Goal: Task Accomplishment & Management: Complete application form

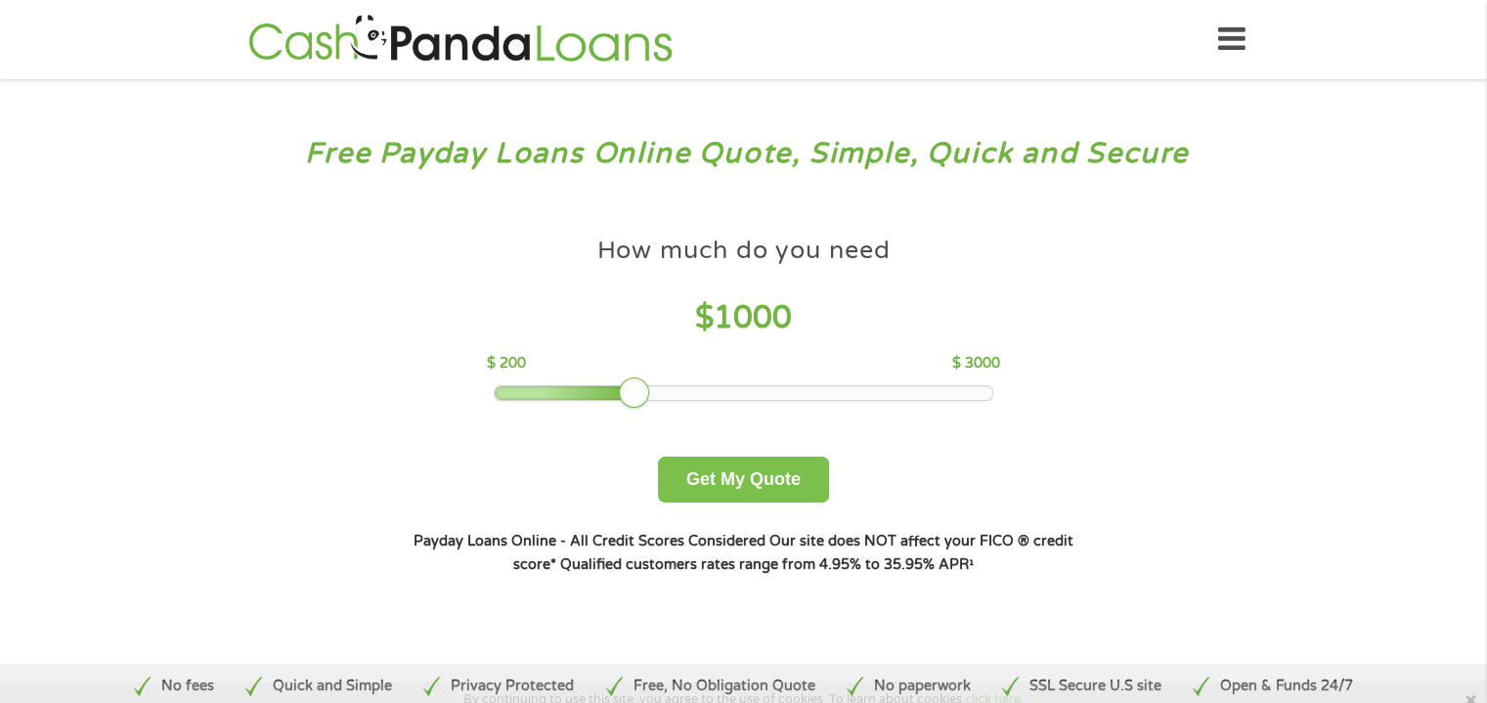
click at [739, 477] on button "Get My Quote" at bounding box center [743, 480] width 171 height 46
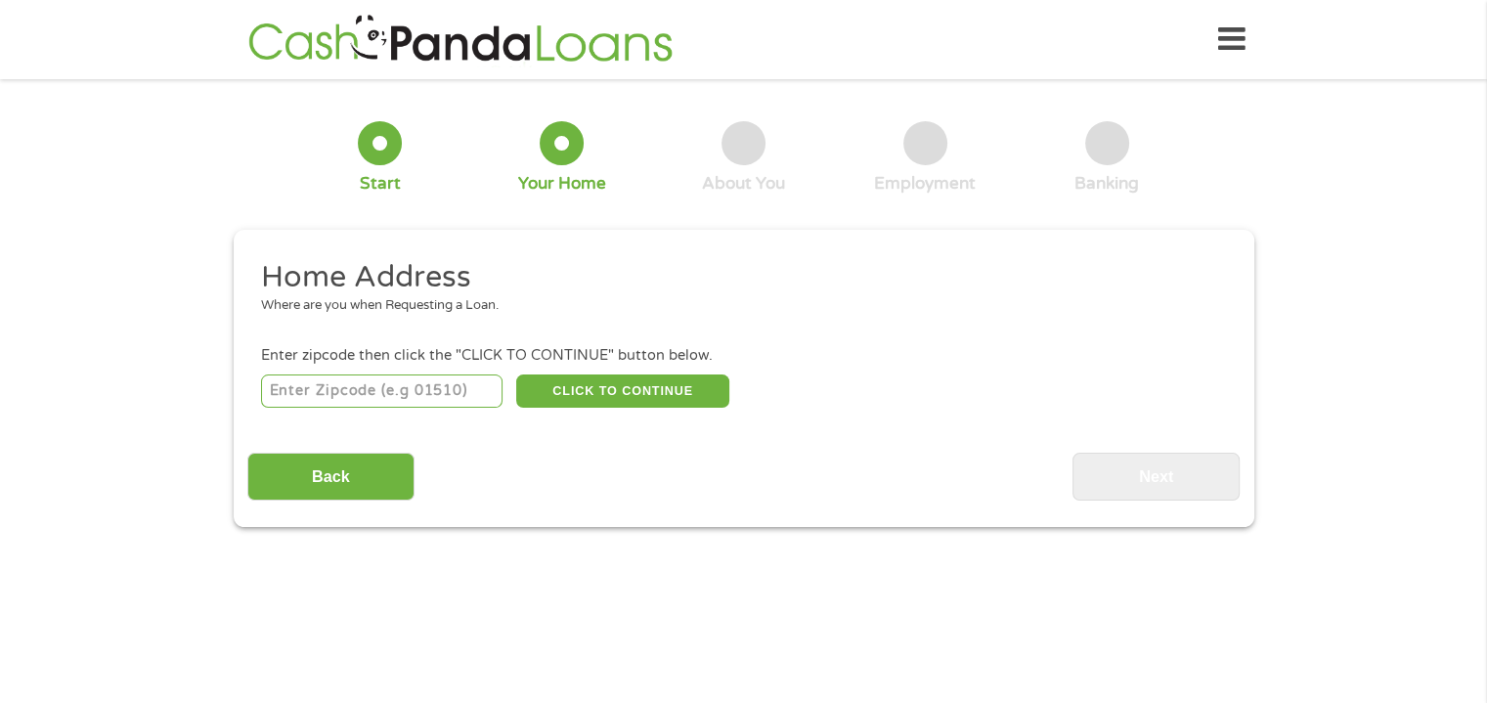
click at [381, 395] on input "number" at bounding box center [382, 390] width 242 height 33
type input "53024"
select select "[US_STATE]"
click at [638, 385] on button "CLICK TO CONTINUE" at bounding box center [622, 390] width 213 height 33
type input "53024"
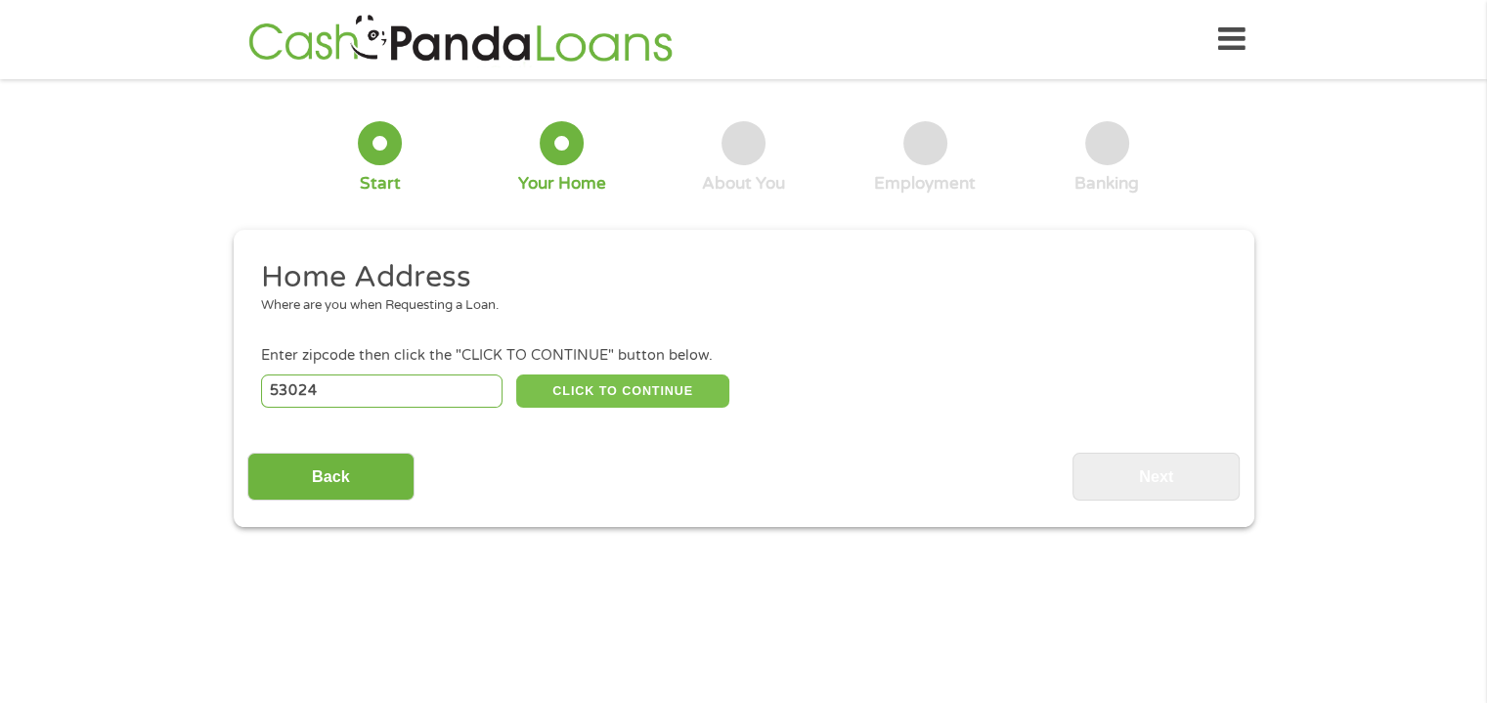
type input "Grafton"
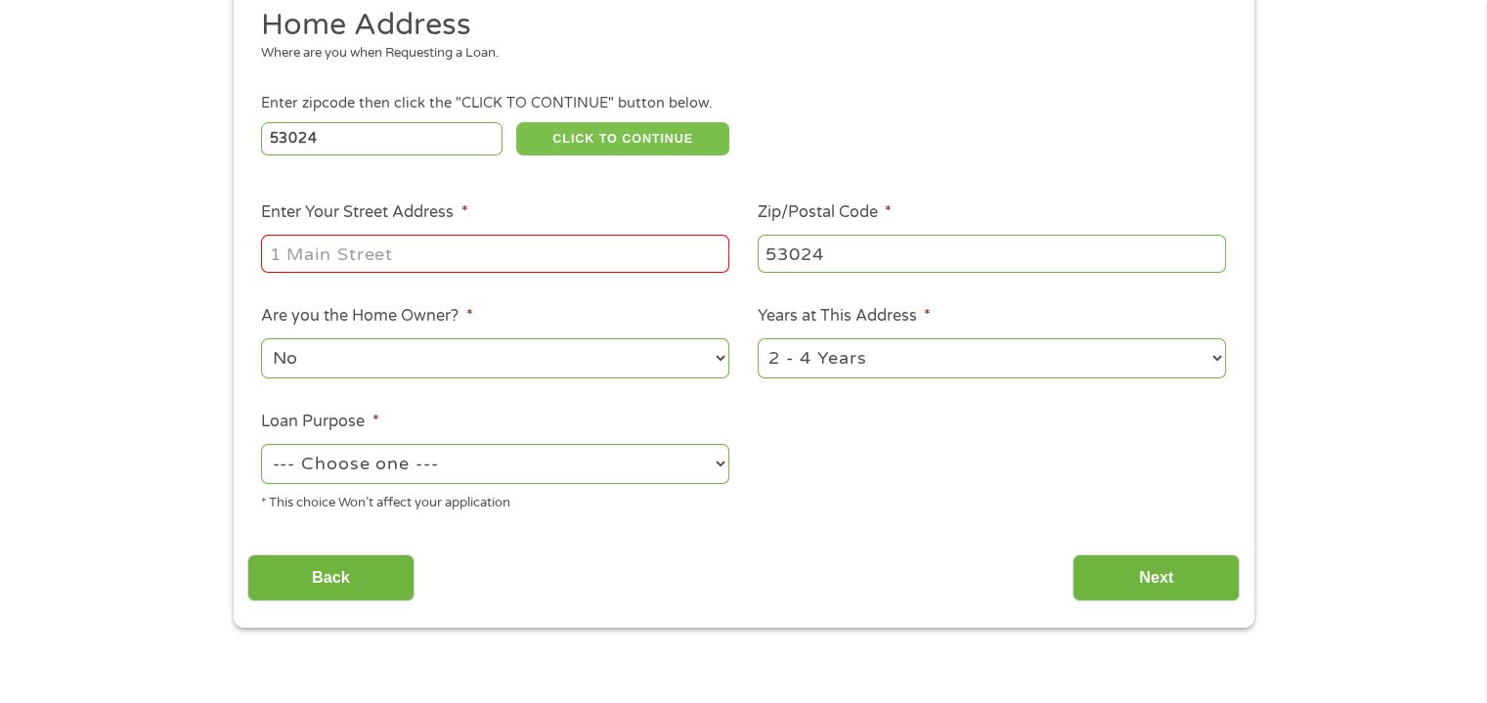
scroll to position [254, 0]
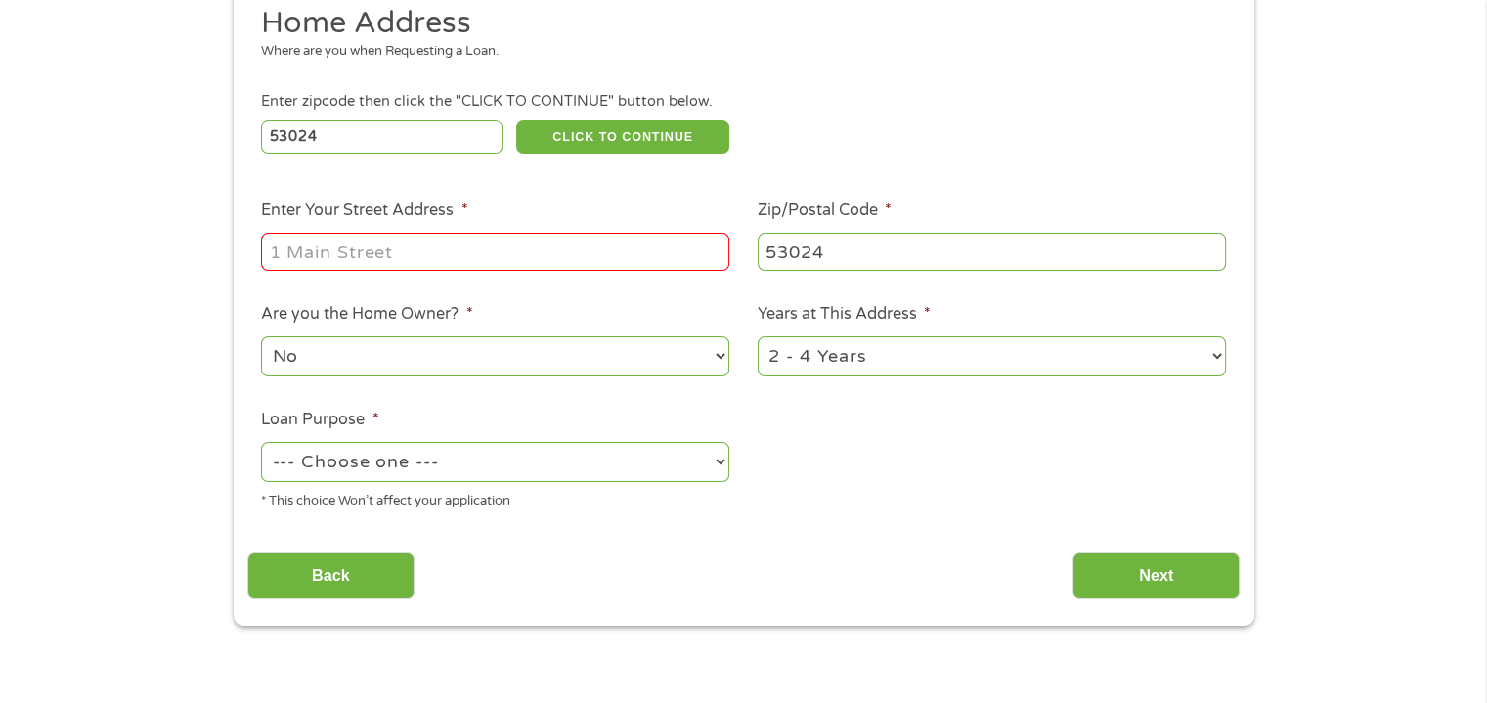
click at [358, 261] on input "Enter Your Street Address *" at bounding box center [495, 251] width 468 height 37
type input "[STREET_ADDRESS]"
click at [1211, 361] on select "1 Year or less 1 - 2 Years 2 - 4 Years Over 4 Years" at bounding box center [992, 356] width 468 height 40
select select "24months"
click at [758, 337] on select "1 Year or less 1 - 2 Years 2 - 4 Years Over 4 Years" at bounding box center [992, 356] width 468 height 40
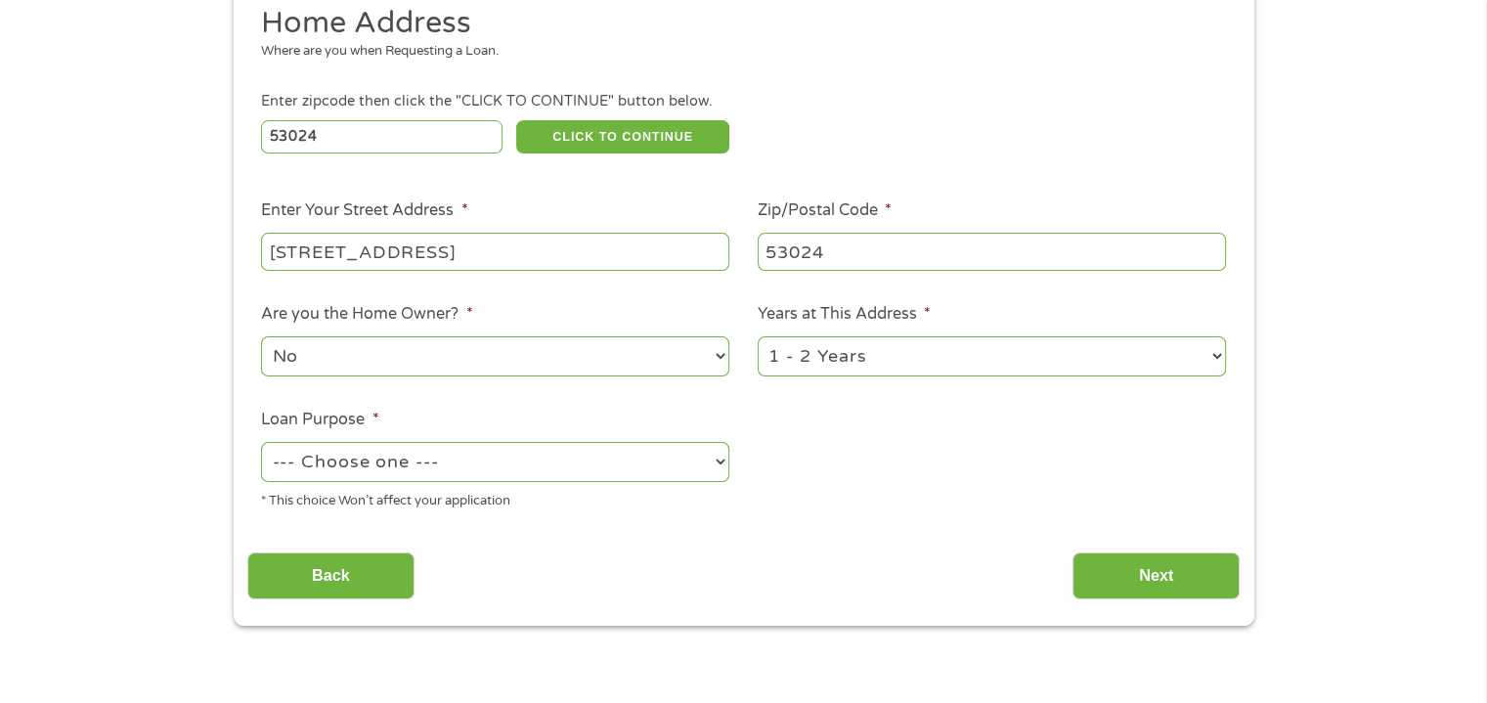
click at [716, 459] on select "--- Choose one --- Pay Bills Debt Consolidation Home Improvement Major Purchase…" at bounding box center [495, 462] width 468 height 40
select select "other"
click at [261, 443] on select "--- Choose one --- Pay Bills Debt Consolidation Home Improvement Major Purchase…" at bounding box center [495, 462] width 468 height 40
click at [329, 571] on input "Back" at bounding box center [330, 576] width 167 height 48
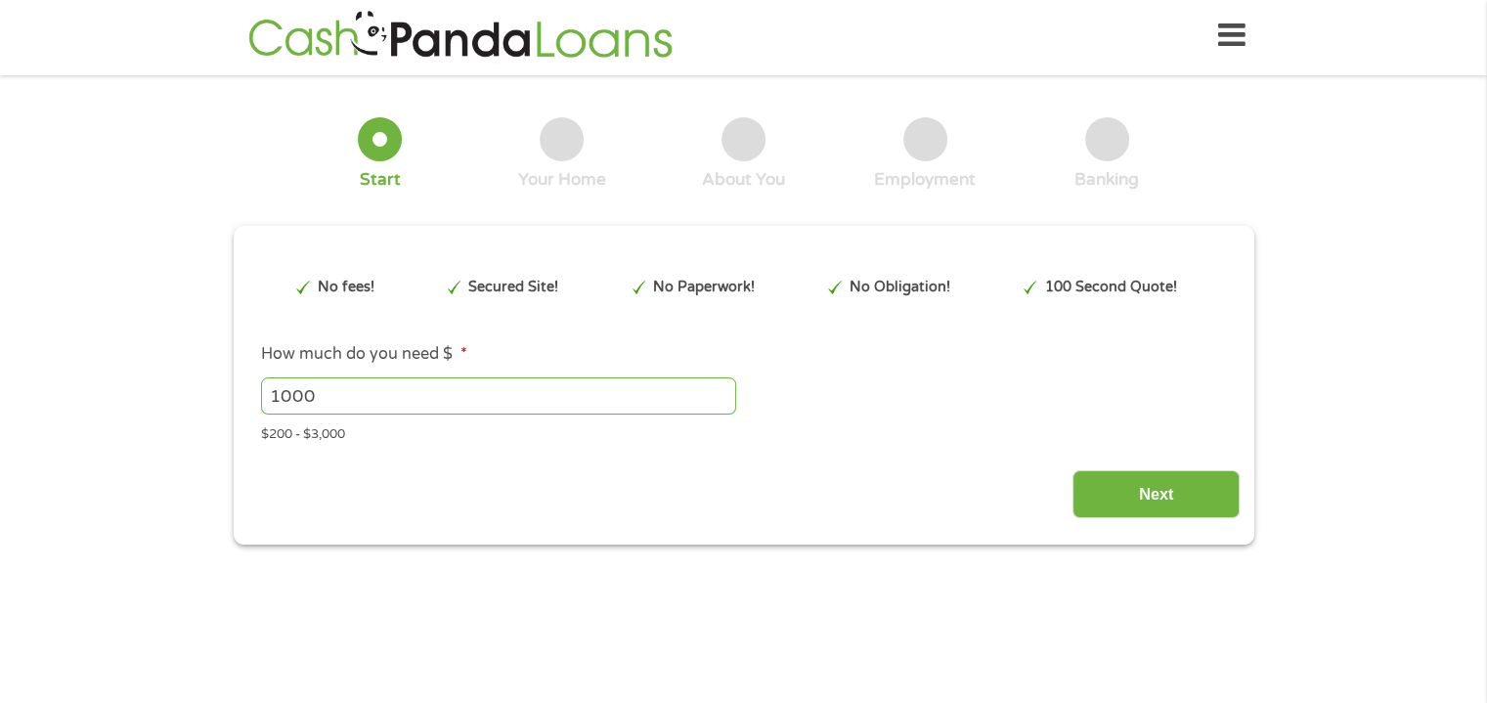
scroll to position [0, 0]
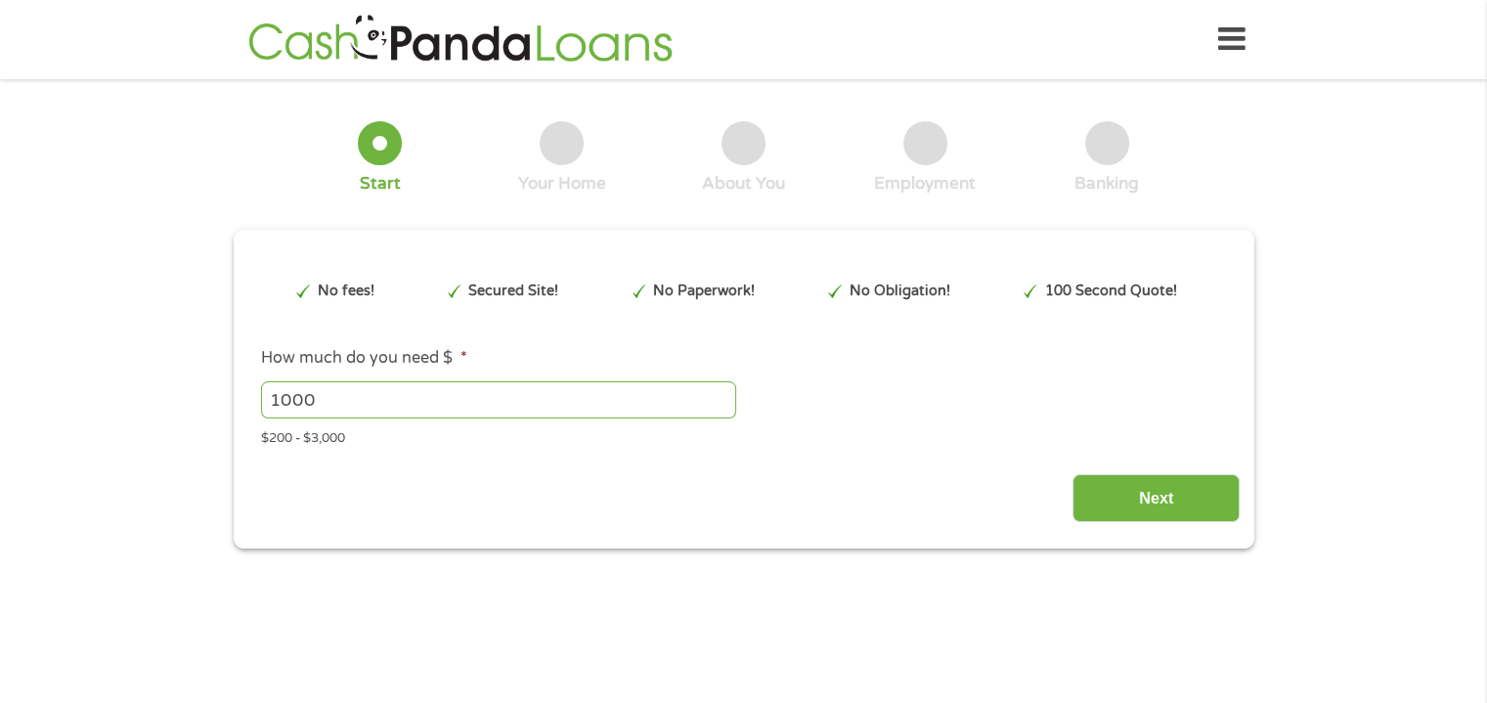
click at [329, 571] on section "1 Start 2 Your Home 3 About You 4 Employment 5 Banking 6 This field is hidden w…" at bounding box center [743, 342] width 1487 height 498
click at [1163, 496] on input "Next" at bounding box center [1156, 498] width 167 height 48
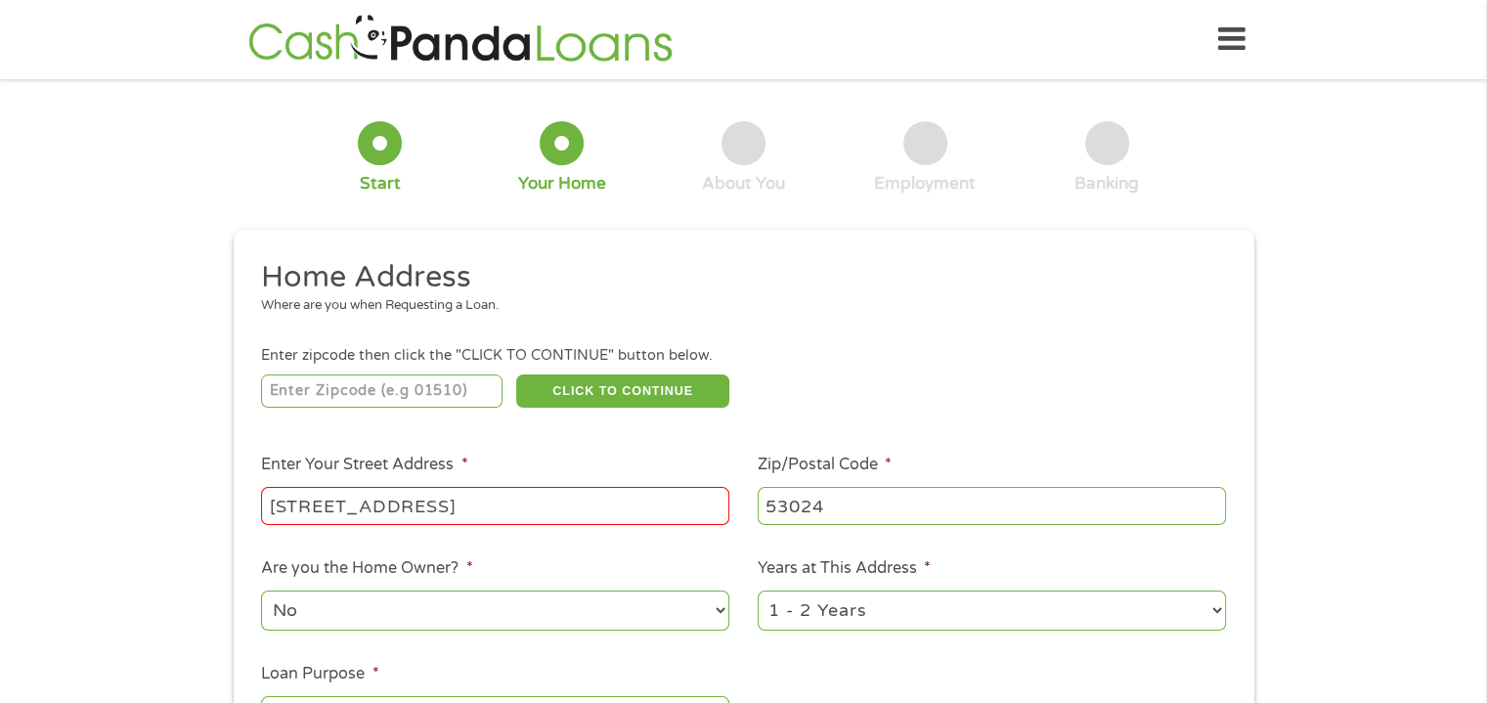
click at [321, 389] on input "number" at bounding box center [382, 390] width 242 height 33
type input "53024"
click at [491, 507] on input "[STREET_ADDRESS]" at bounding box center [495, 505] width 468 height 37
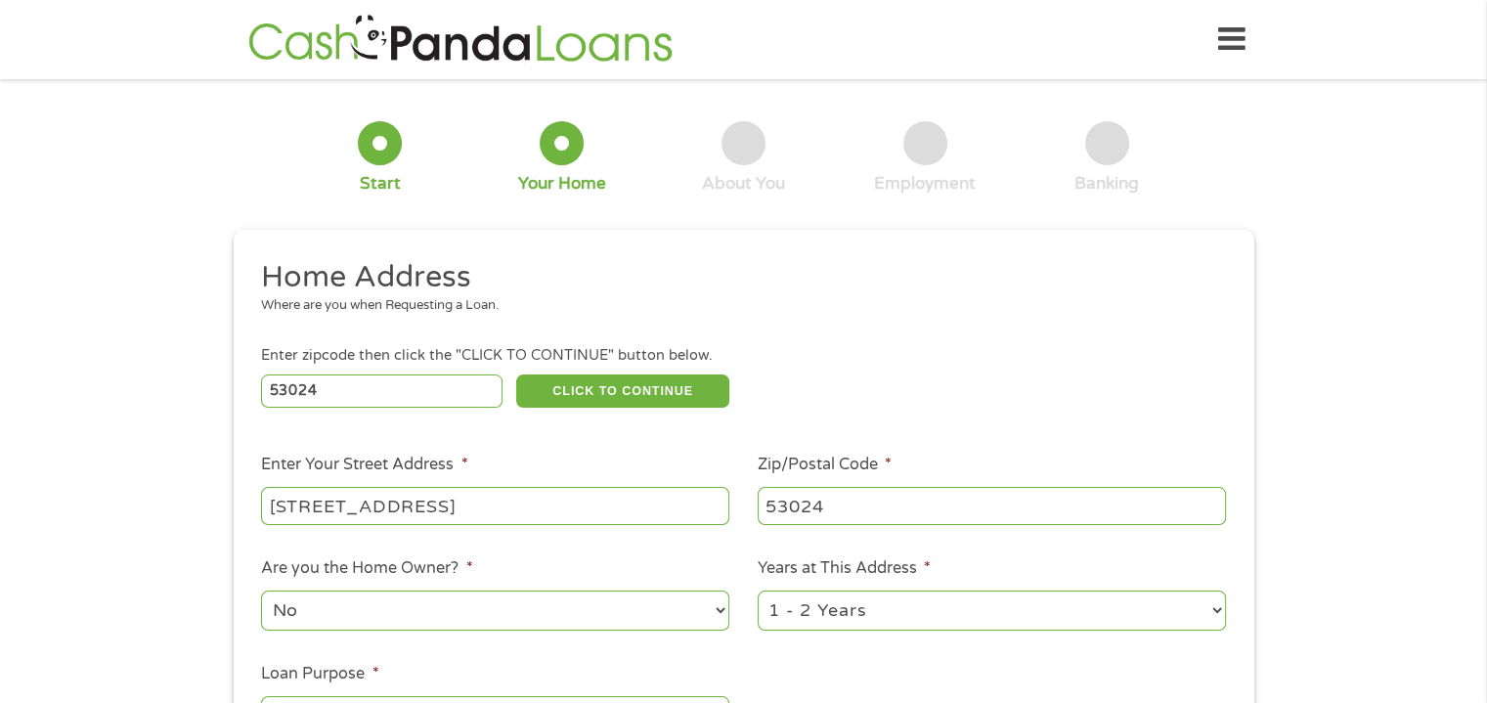
click at [491, 507] on input "[STREET_ADDRESS]" at bounding box center [495, 505] width 468 height 37
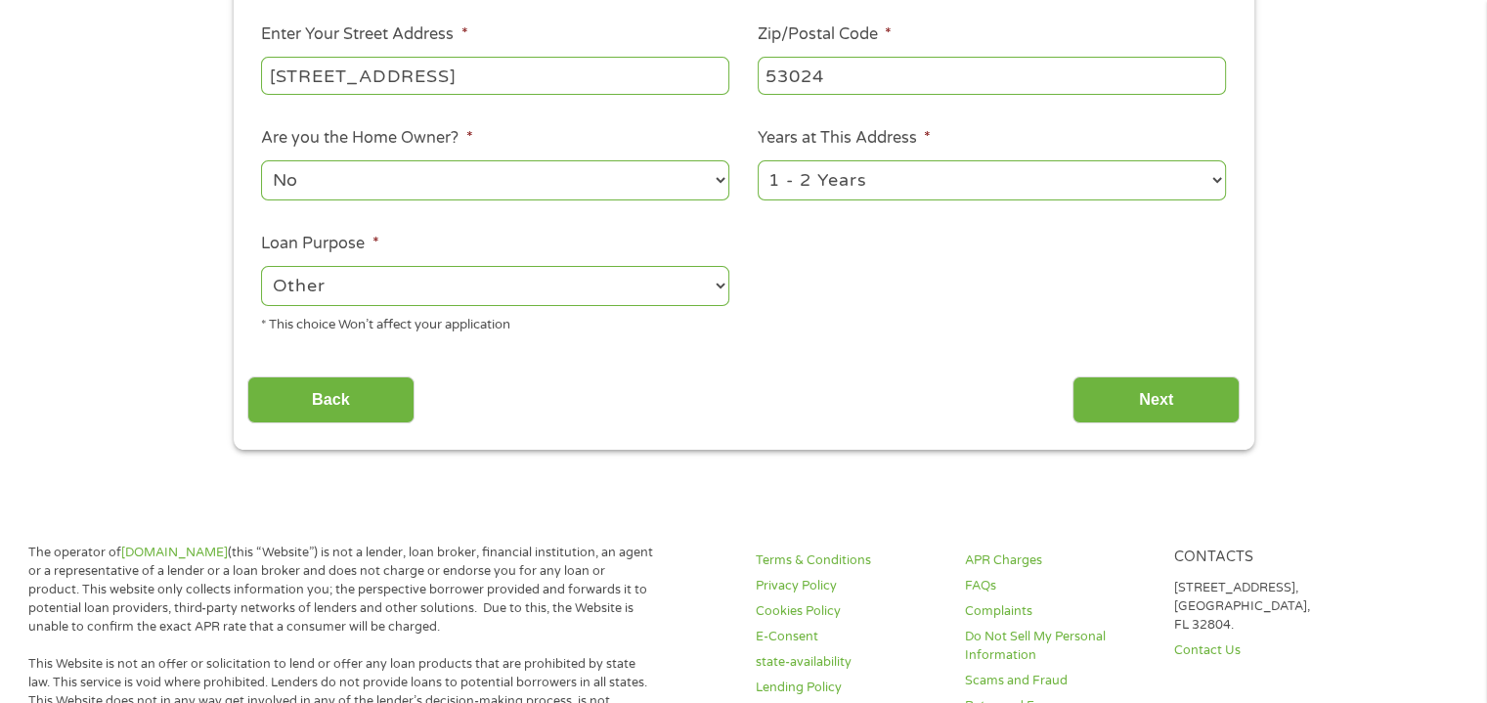
scroll to position [435, 0]
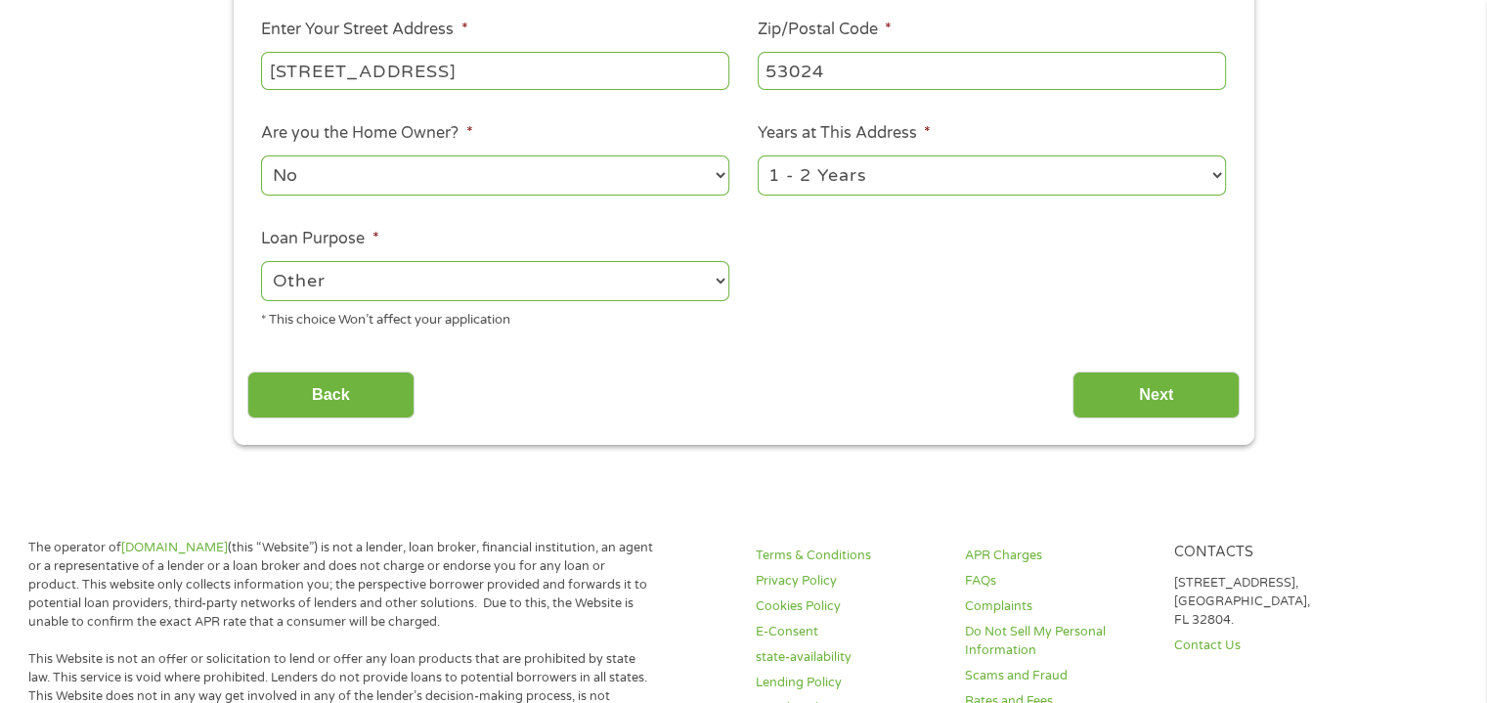
type input "[STREET_ADDRESS]"
click at [1139, 401] on input "Next" at bounding box center [1156, 396] width 167 height 48
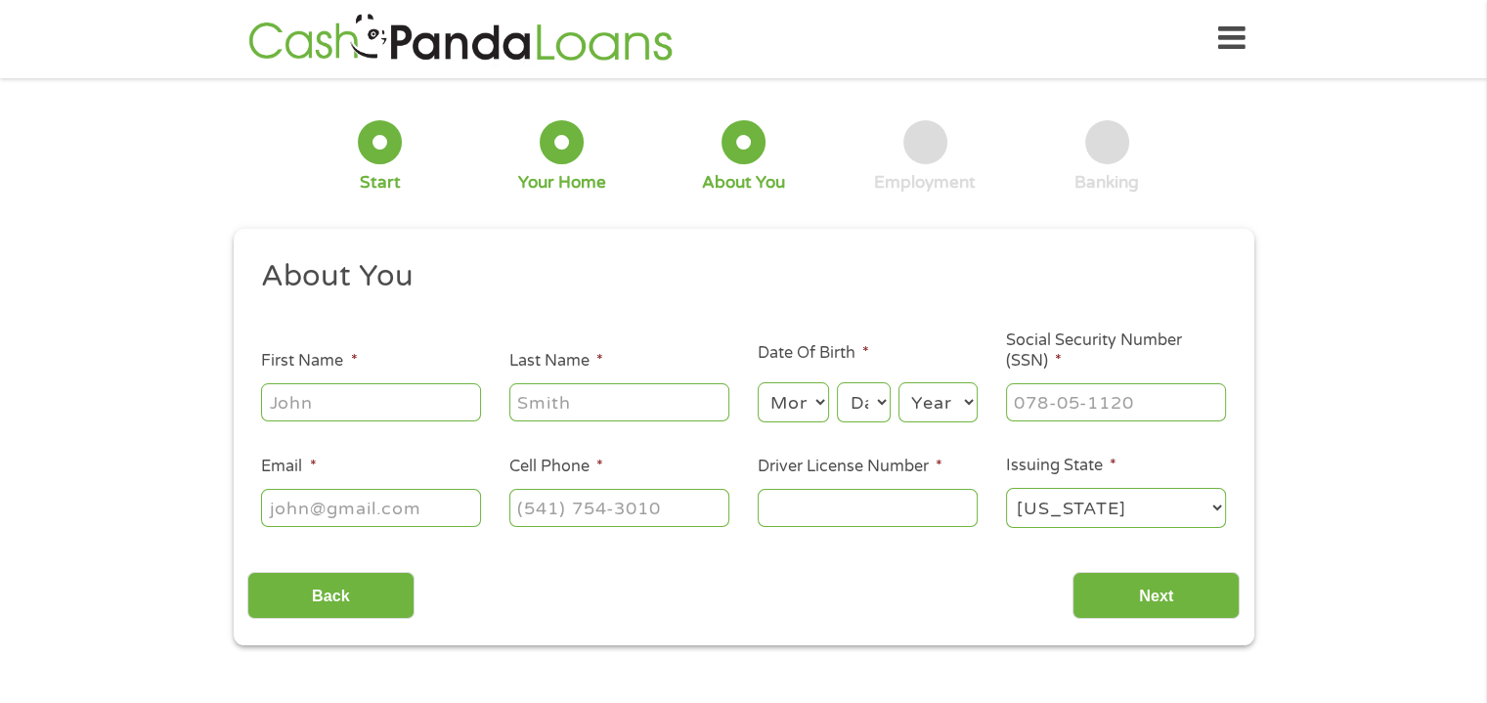
scroll to position [0, 0]
click at [344, 403] on input "First Name *" at bounding box center [371, 402] width 220 height 37
type input "[PERSON_NAME]"
type input "q"
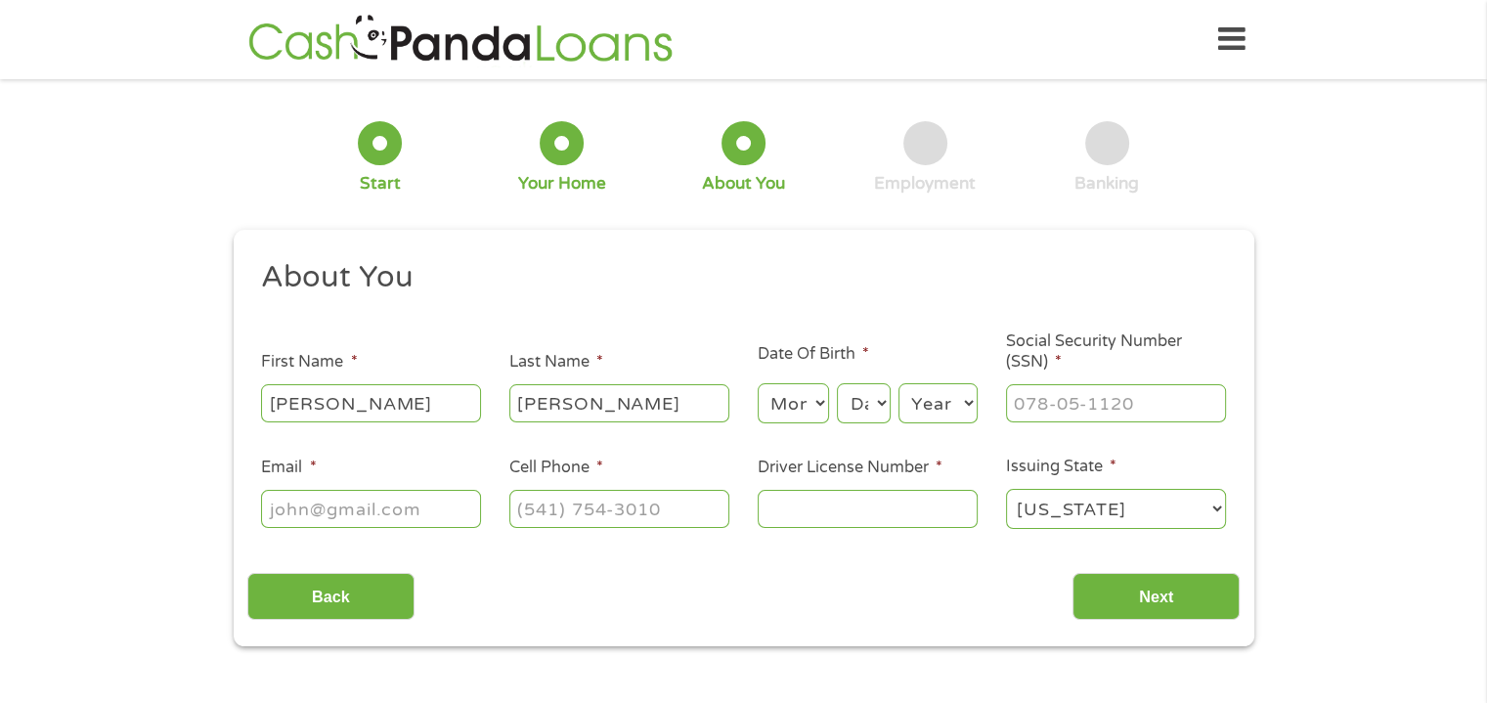
type input "[PERSON_NAME]"
click at [789, 394] on select "Month 1 2 3 4 5 6 7 8 9 10 11 12" at bounding box center [793, 403] width 71 height 40
select select "4"
click at [758, 384] on select "Month 1 2 3 4 5 6 7 8 9 10 11 12" at bounding box center [793, 403] width 71 height 40
click at [874, 406] on select "Day 1 2 3 4 5 6 7 8 9 10 11 12 13 14 15 16 17 18 19 20 21 22 23 24 25 26 27 28 …" at bounding box center [863, 403] width 53 height 40
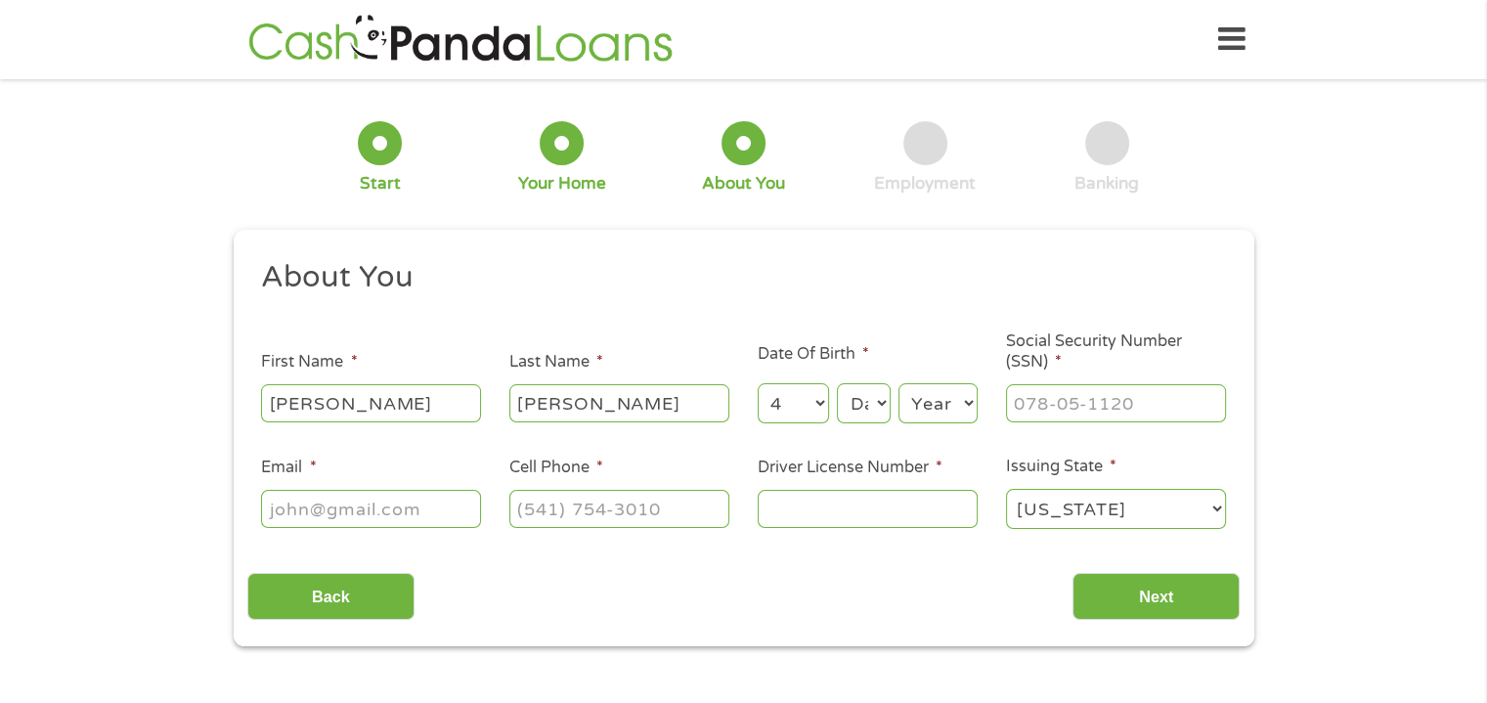
select select "1"
click at [837, 384] on select "Day 1 2 3 4 5 6 7 8 9 10 11 12 13 14 15 16 17 18 19 20 21 22 23 24 25 26 27 28 …" at bounding box center [863, 403] width 53 height 40
click at [964, 411] on select "Year [DATE] 2006 2005 2004 2003 2002 2001 2000 1999 1998 1997 1996 1995 1994 19…" at bounding box center [938, 403] width 79 height 40
select select "1970"
click at [899, 384] on select "Year [DATE] 2006 2005 2004 2003 2002 2001 2000 1999 1998 1997 1996 1995 1994 19…" at bounding box center [938, 403] width 79 height 40
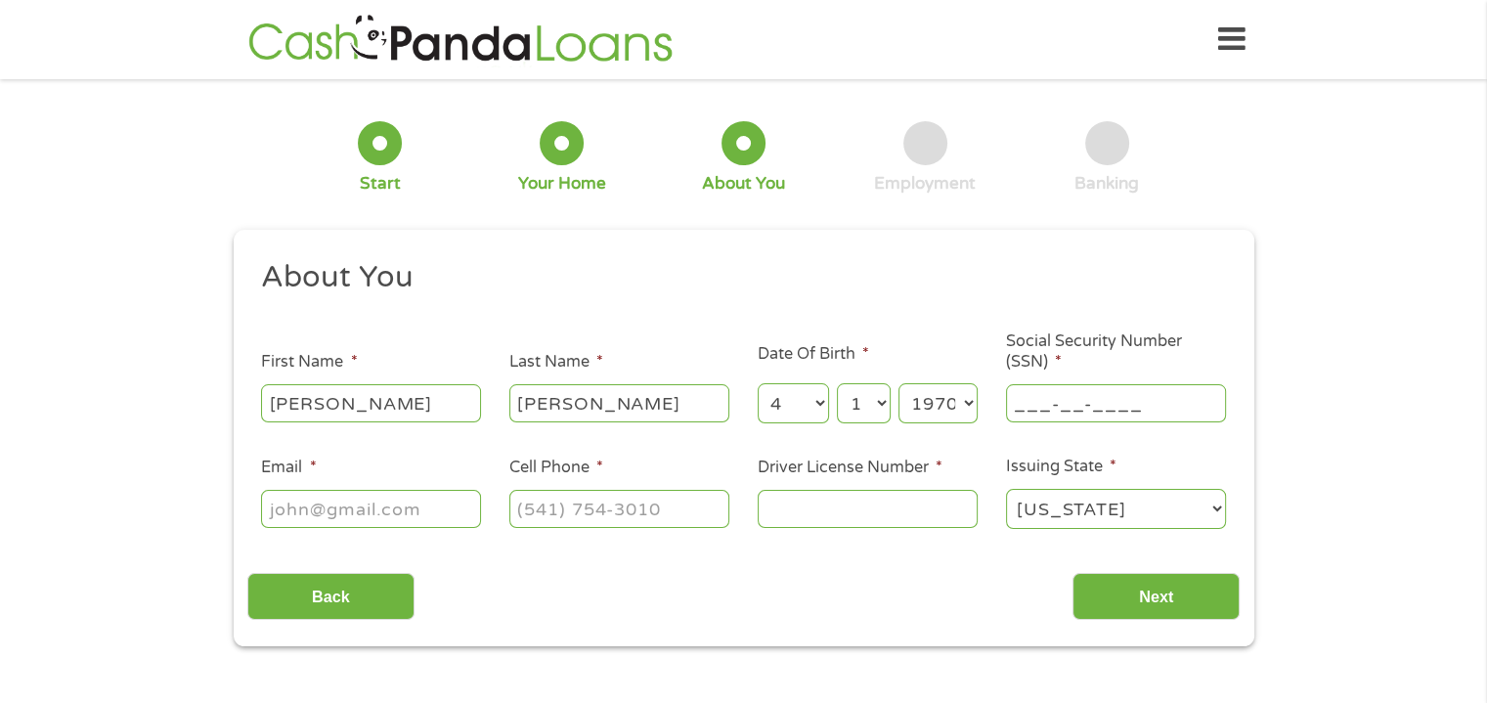
click at [1065, 403] on input "___-__-____" at bounding box center [1116, 402] width 220 height 37
type input "396-66-1355"
click at [1065, 403] on input "396-66-1355" at bounding box center [1116, 402] width 220 height 37
click at [328, 507] on input "Email *" at bounding box center [371, 508] width 220 height 37
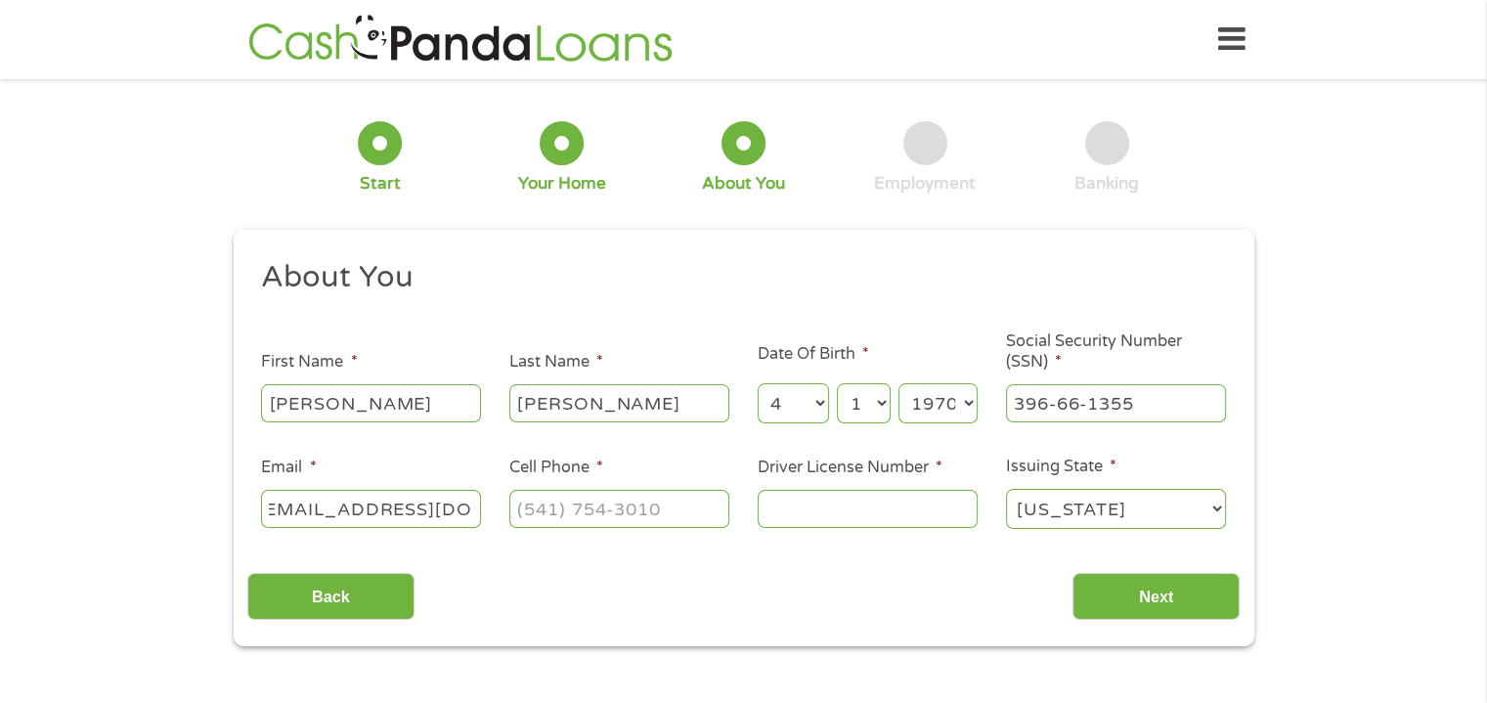
type input "[EMAIL_ADDRESS][DOMAIN_NAME]"
type input "[PHONE_NUMBER]"
type input "C3004327062108"
click at [1153, 594] on input "Next" at bounding box center [1156, 597] width 167 height 48
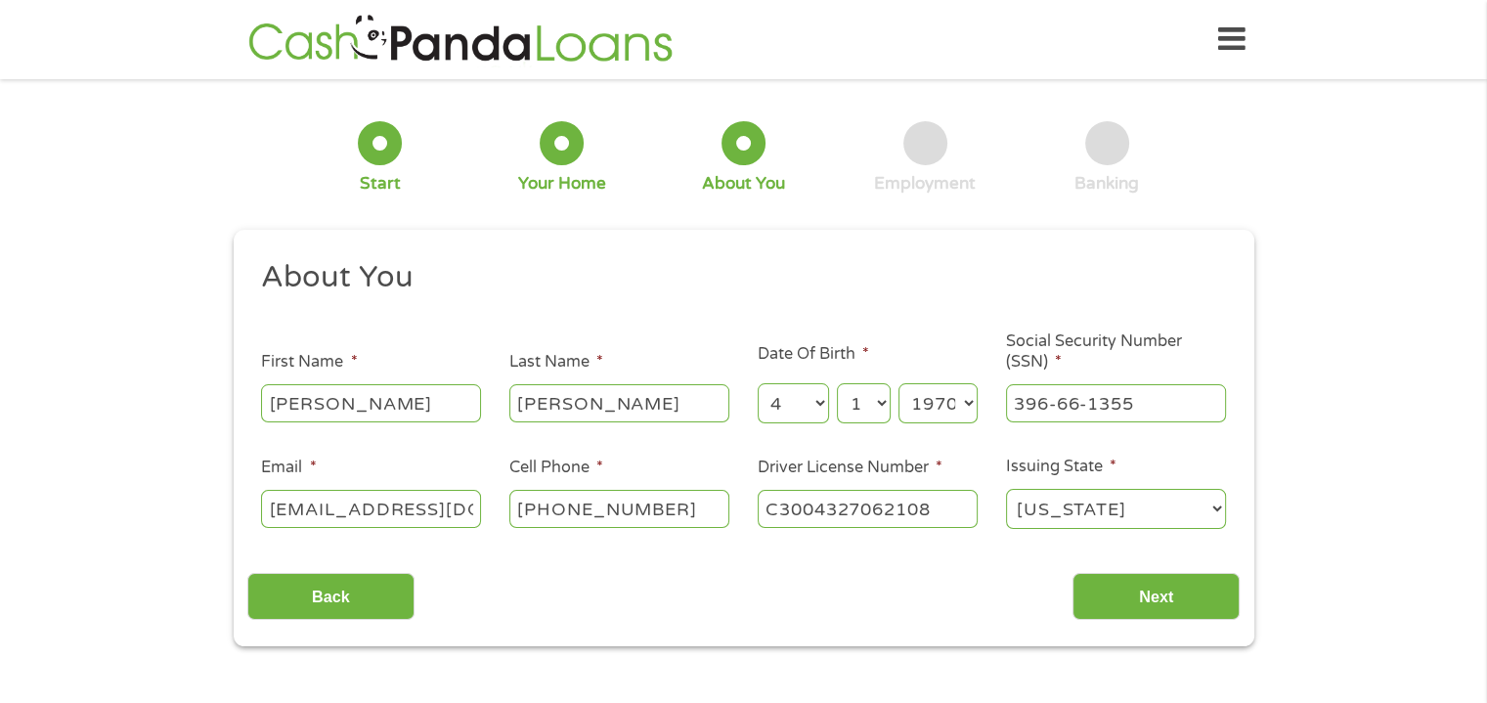
scroll to position [8, 8]
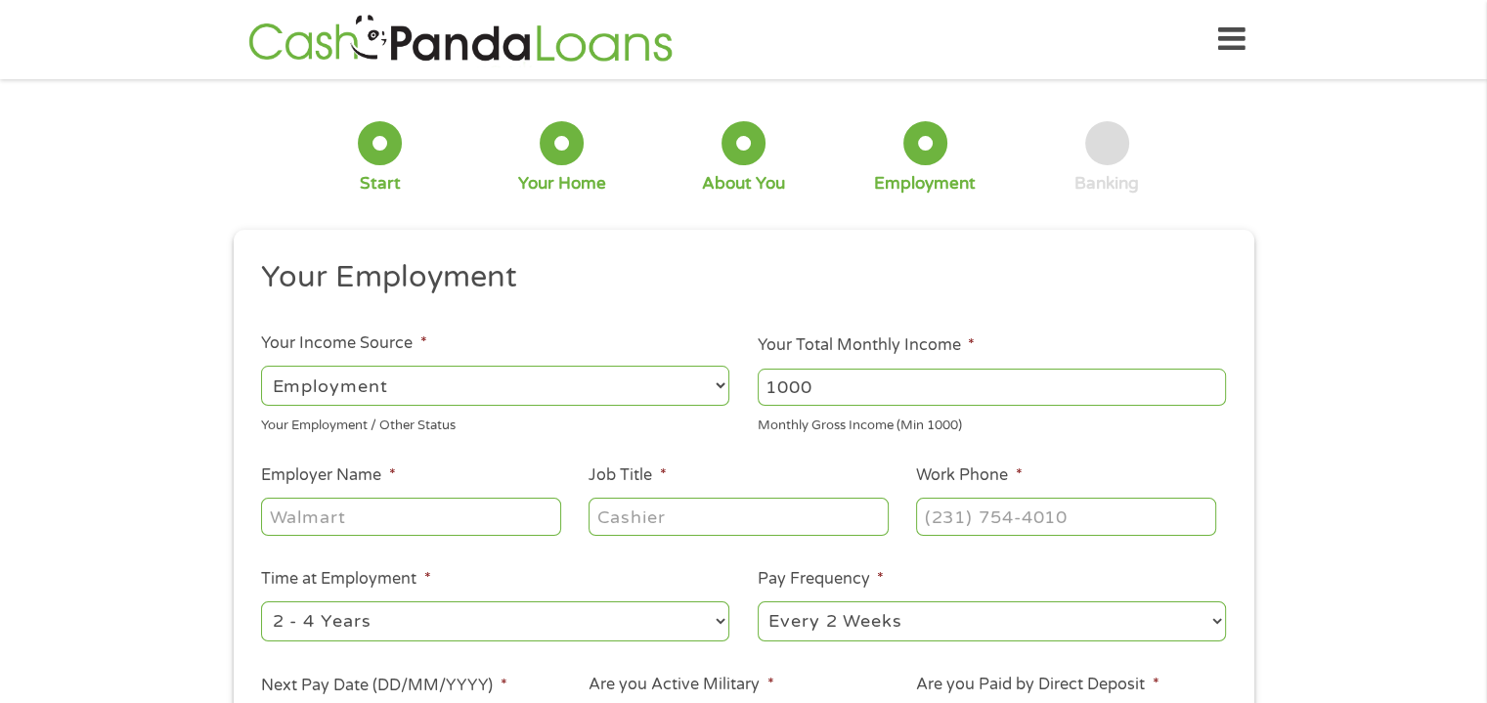
type input "1000"
click at [1209, 391] on input "1000" at bounding box center [992, 387] width 468 height 37
click at [857, 390] on input "Your Total Monthly Income *" at bounding box center [992, 387] width 468 height 37
type input "4000"
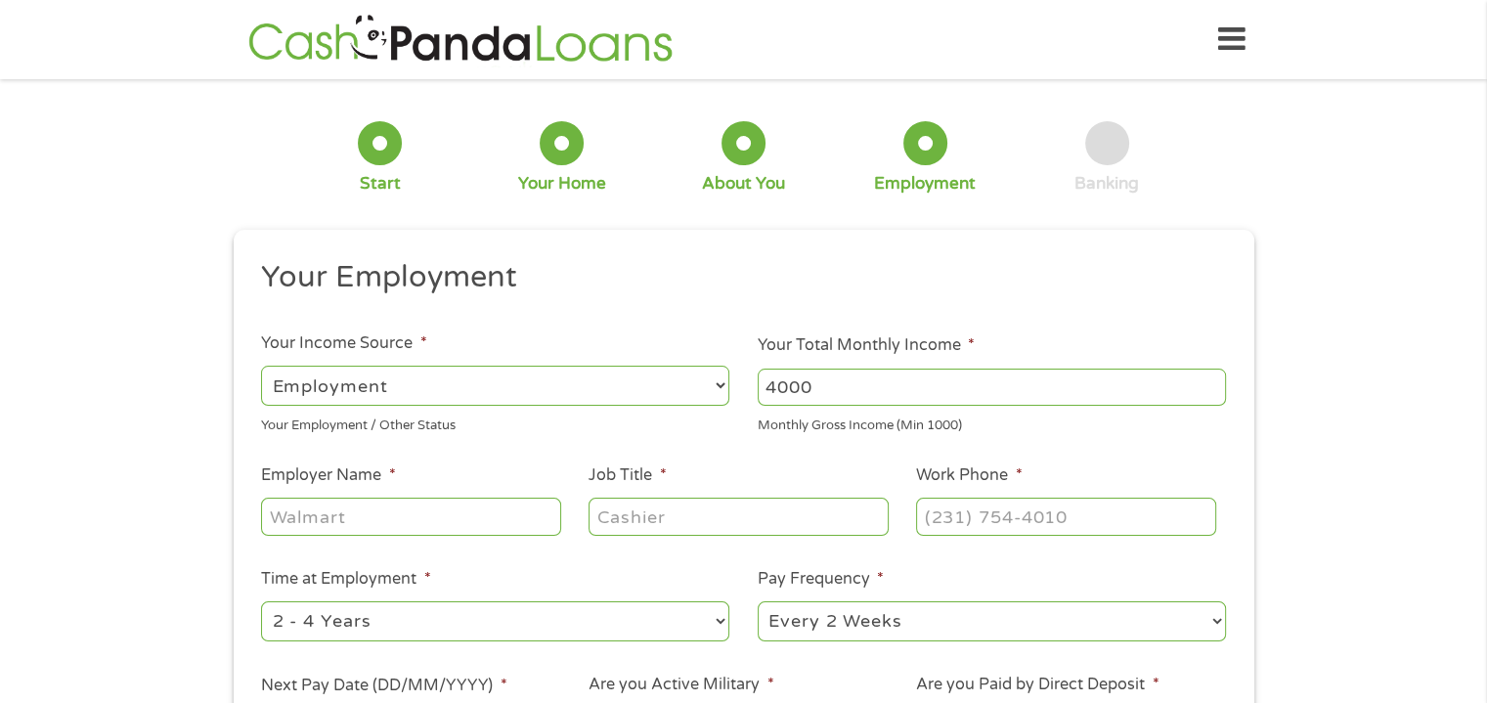
click at [406, 516] on input "Employer Name *" at bounding box center [410, 516] width 299 height 37
click at [406, 516] on input "Goodwill IndusAtries of SE WI" at bounding box center [410, 516] width 299 height 37
type input "Goodwill Industries of SE WI"
click at [644, 516] on input "Job Title *" at bounding box center [738, 516] width 299 height 37
type input "Accounts Payable Technician"
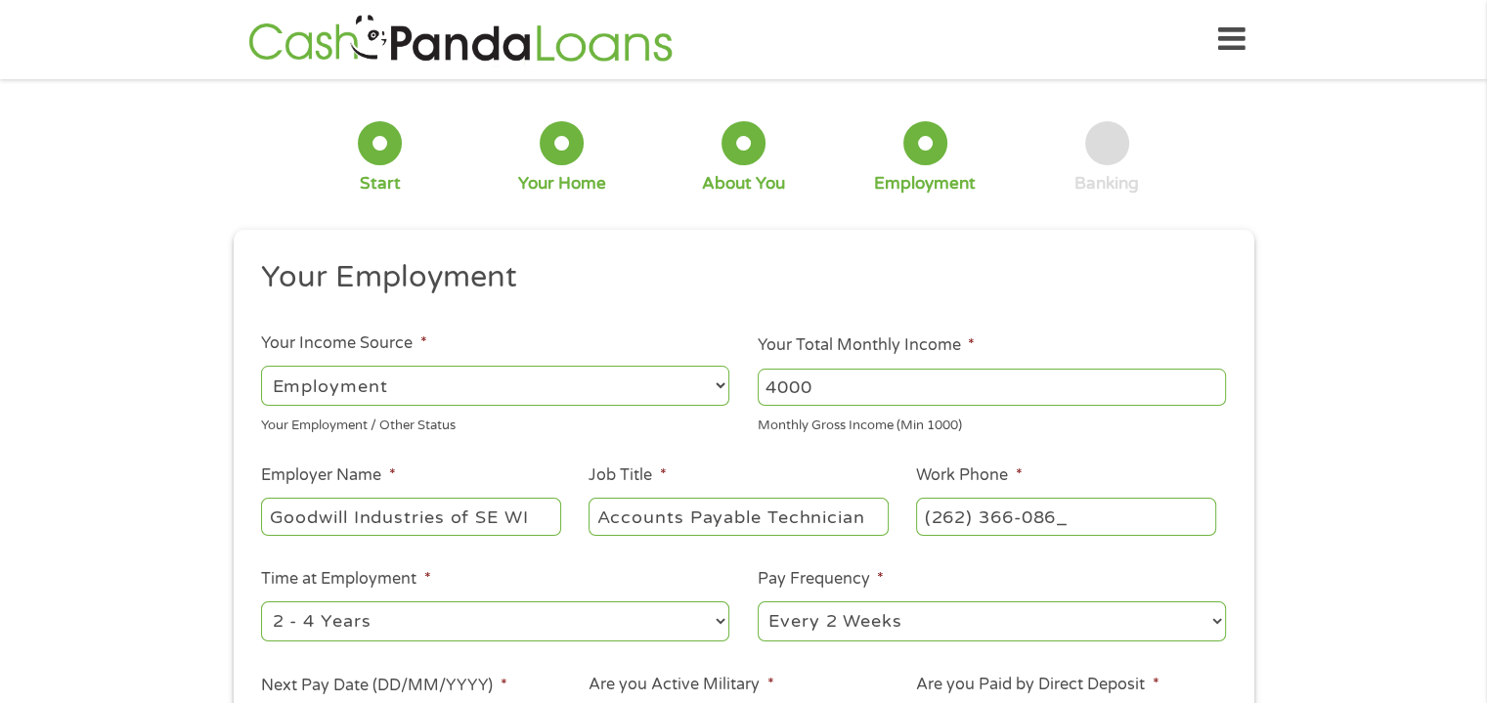
type input "[PHONE_NUMBER]"
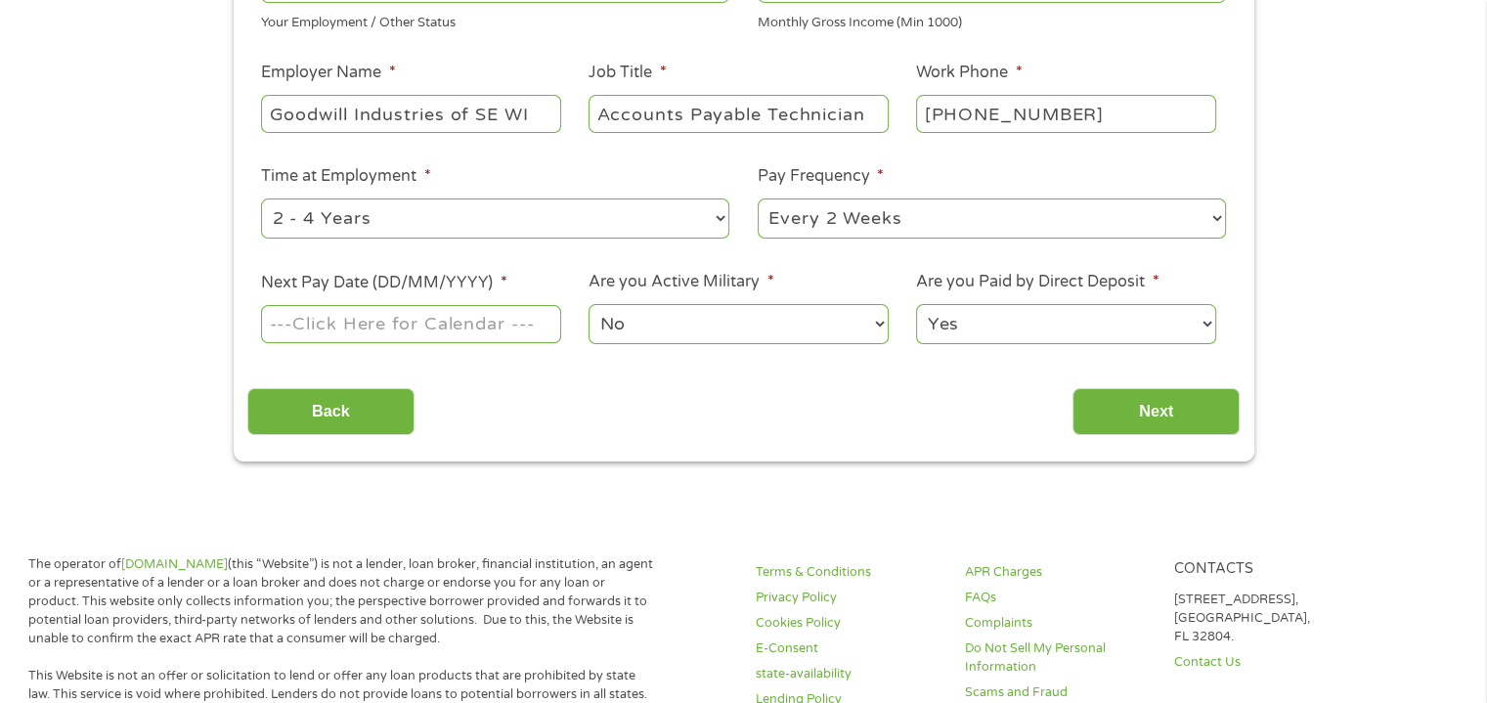
scroll to position [406, 0]
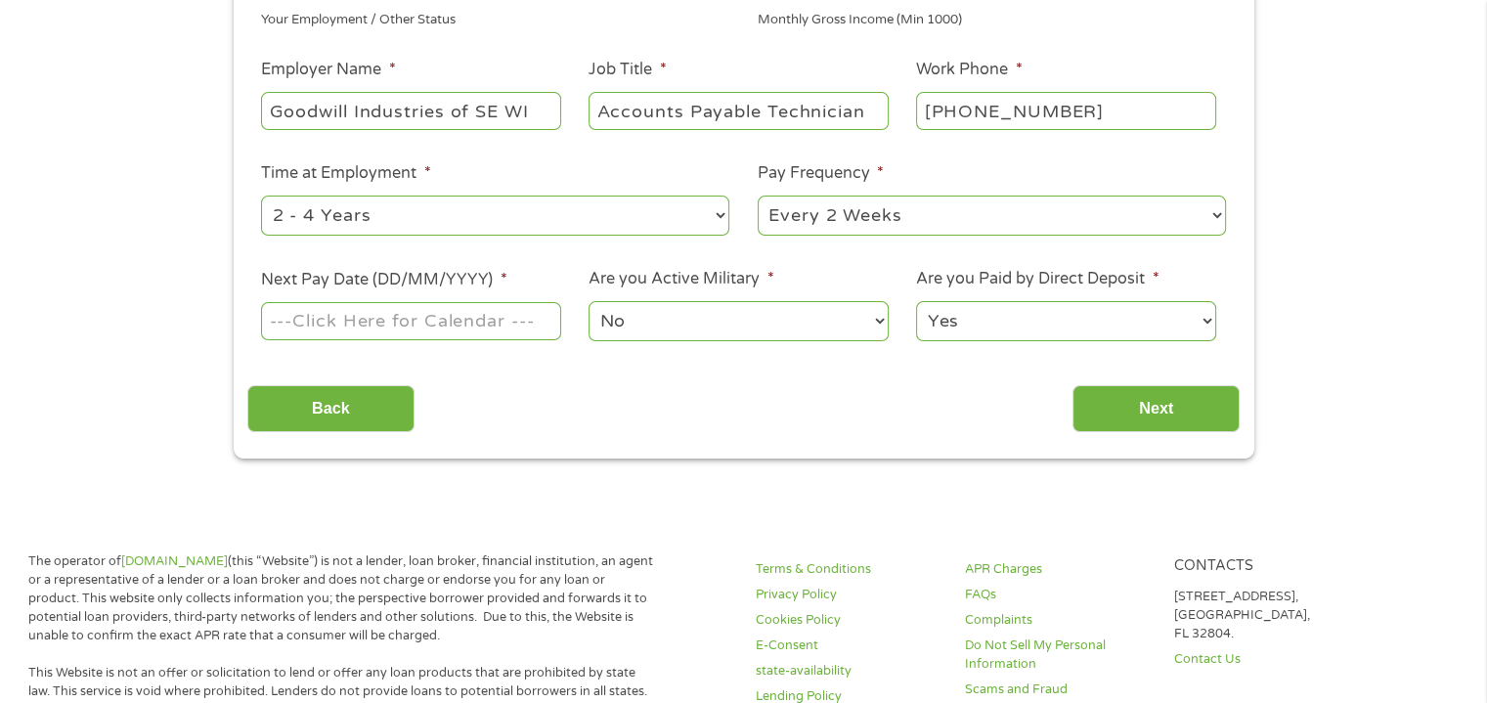
click at [527, 329] on input "Next Pay Date (DD/MM/YYYY) *" at bounding box center [410, 320] width 299 height 37
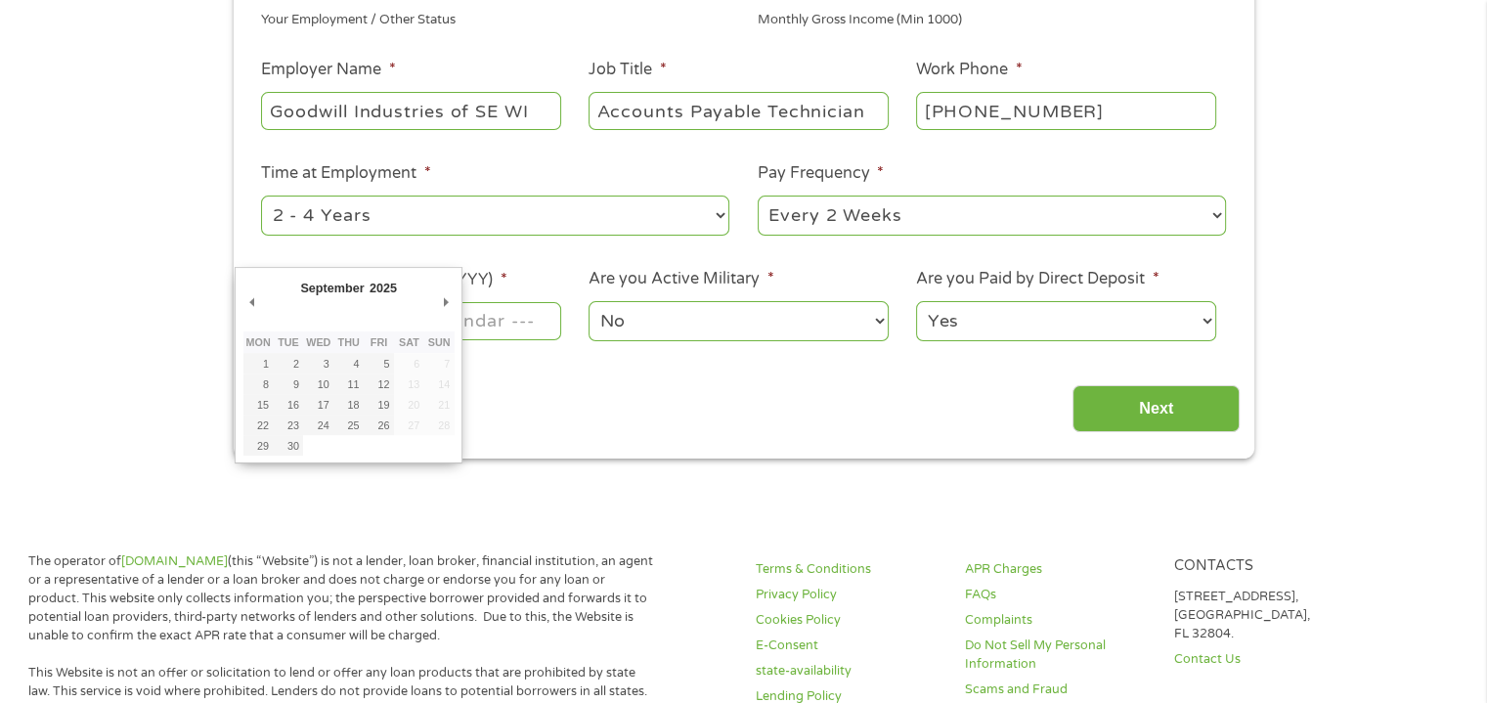
type input "[DATE]"
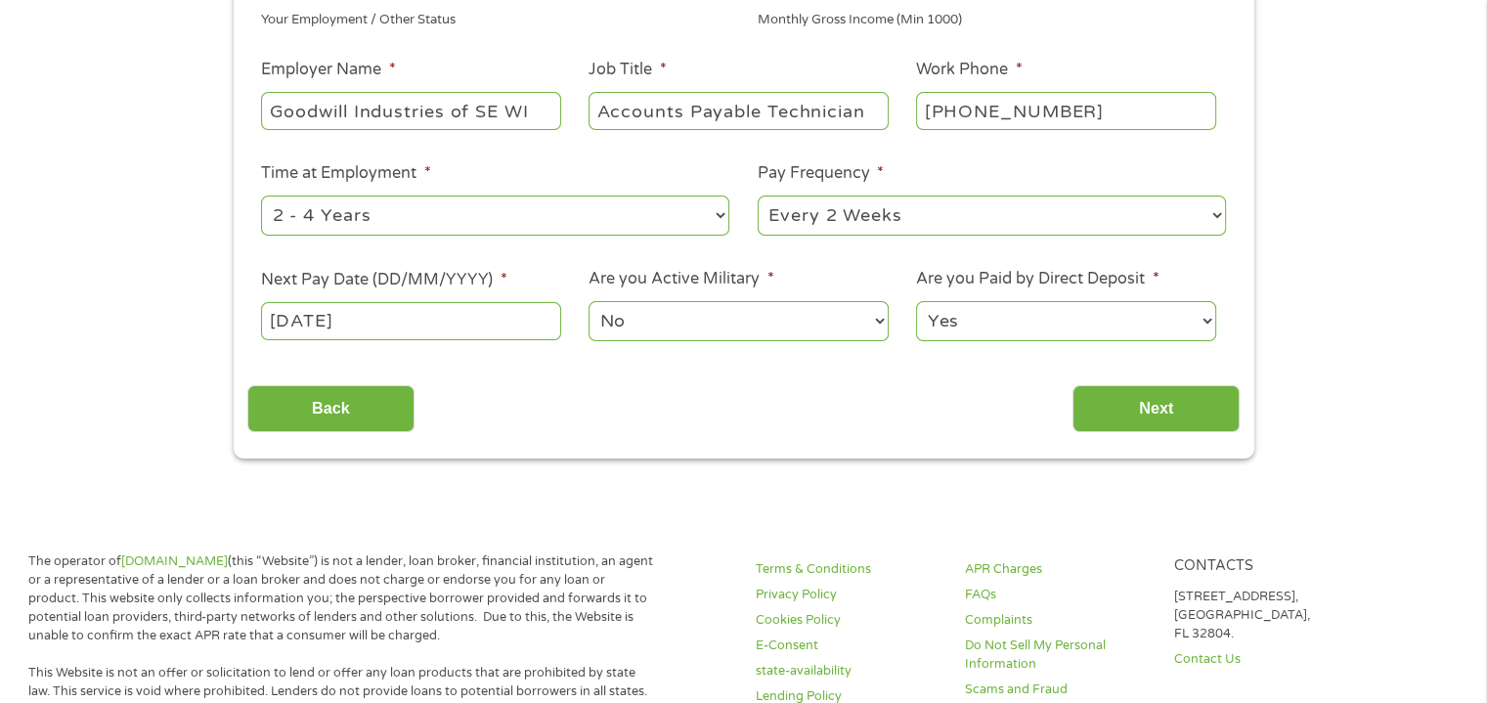
click at [1152, 406] on input "Next" at bounding box center [1156, 409] width 167 height 48
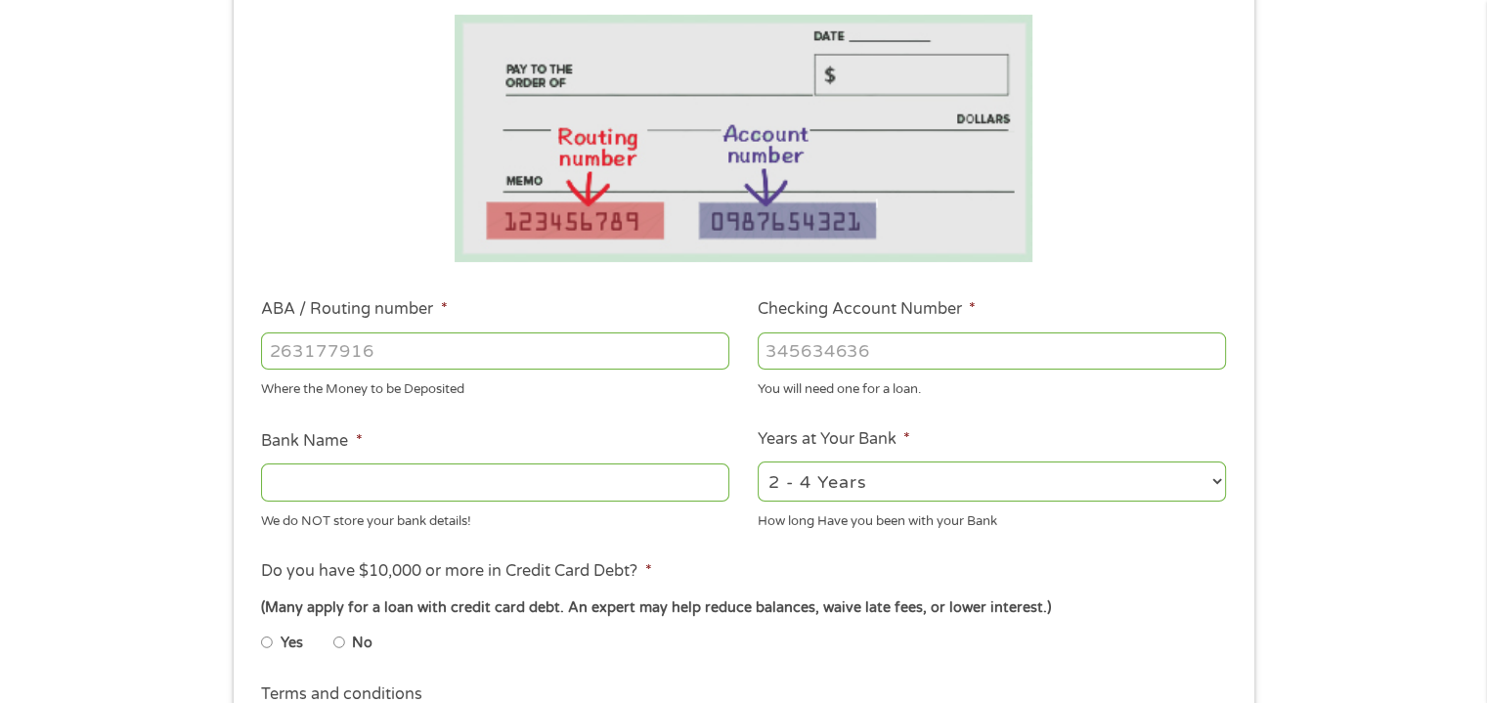
scroll to position [333, 0]
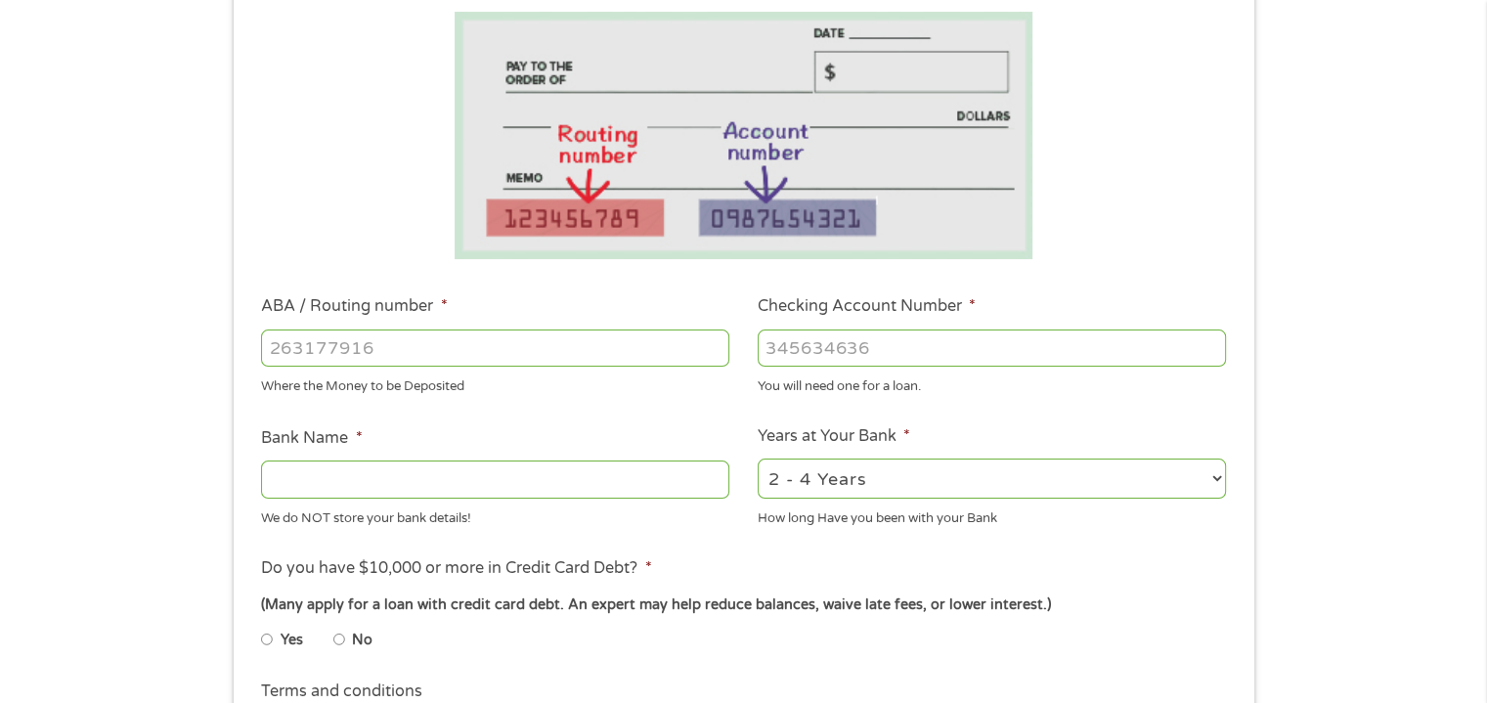
click at [418, 347] on input "ABA / Routing number *" at bounding box center [495, 348] width 468 height 37
type input "075902227"
type input "PORT [US_STATE] STATE BANK"
type input "075902227"
type input "1342731"
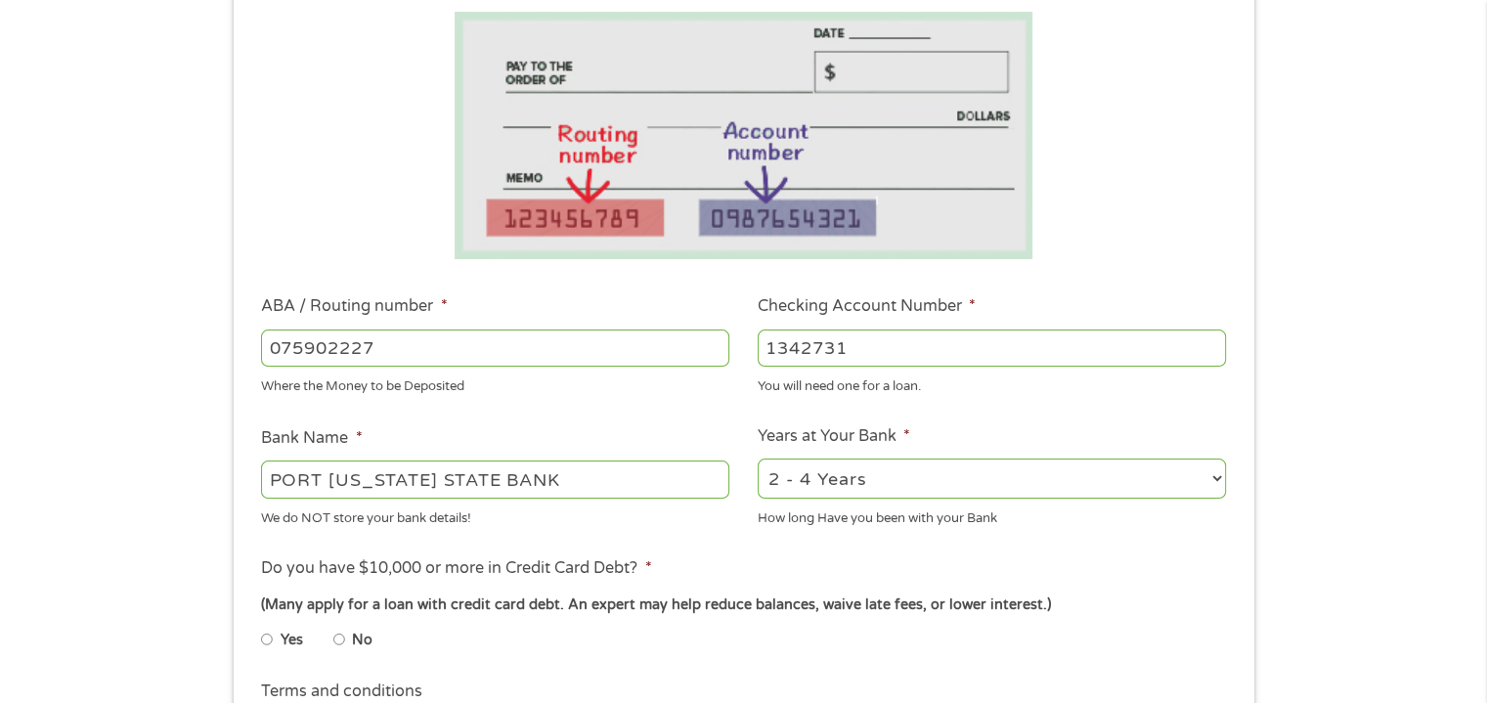
click at [741, 432] on li "Bank Name * [GEOGRAPHIC_DATA][US_STATE] We do NOT store your bank details!" at bounding box center [495, 477] width 497 height 102
click at [1216, 476] on select "2 - 4 Years 6 - 12 Months 1 - 2 Years Over 4 Years" at bounding box center [992, 479] width 468 height 40
select select "60months"
click at [758, 459] on select "2 - 4 Years 6 - 12 Months 1 - 2 Years Over 4 Years" at bounding box center [992, 479] width 468 height 40
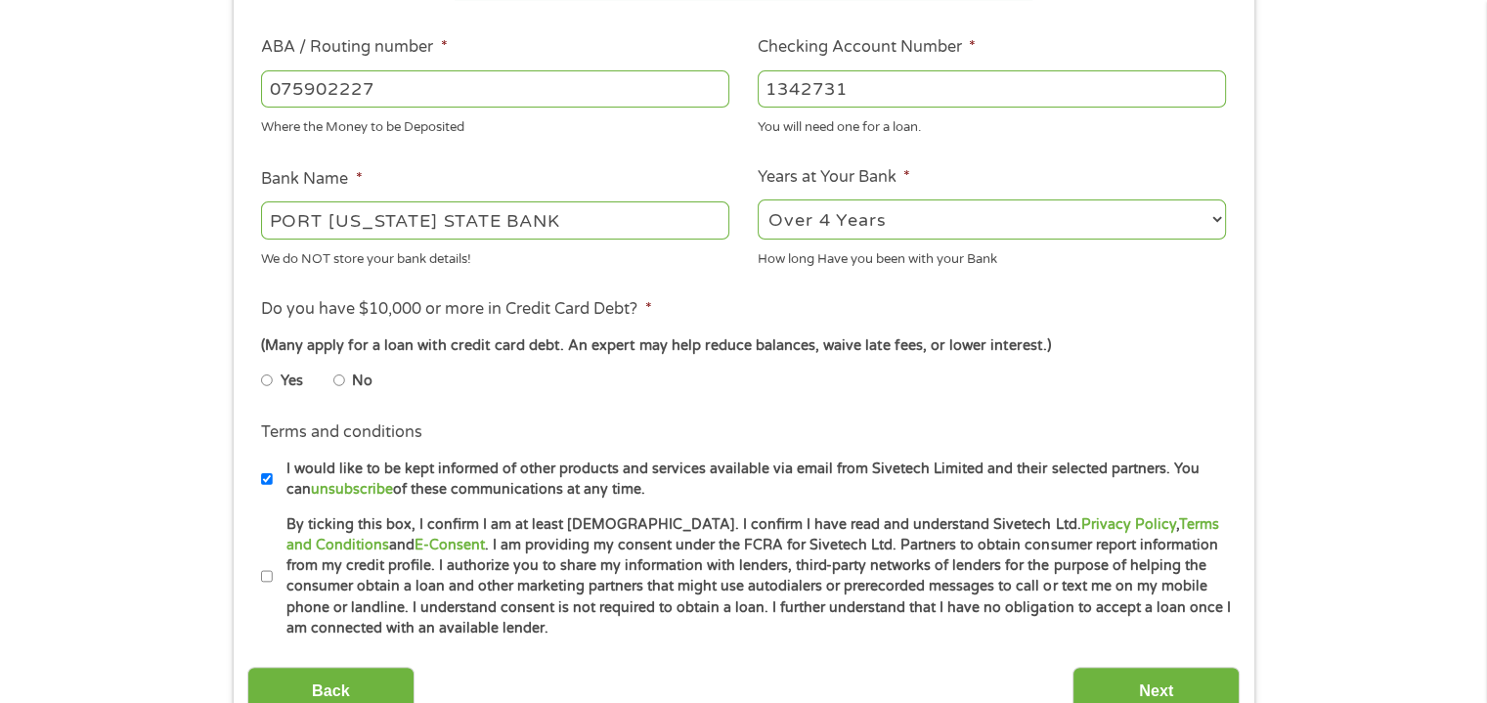
scroll to position [595, 0]
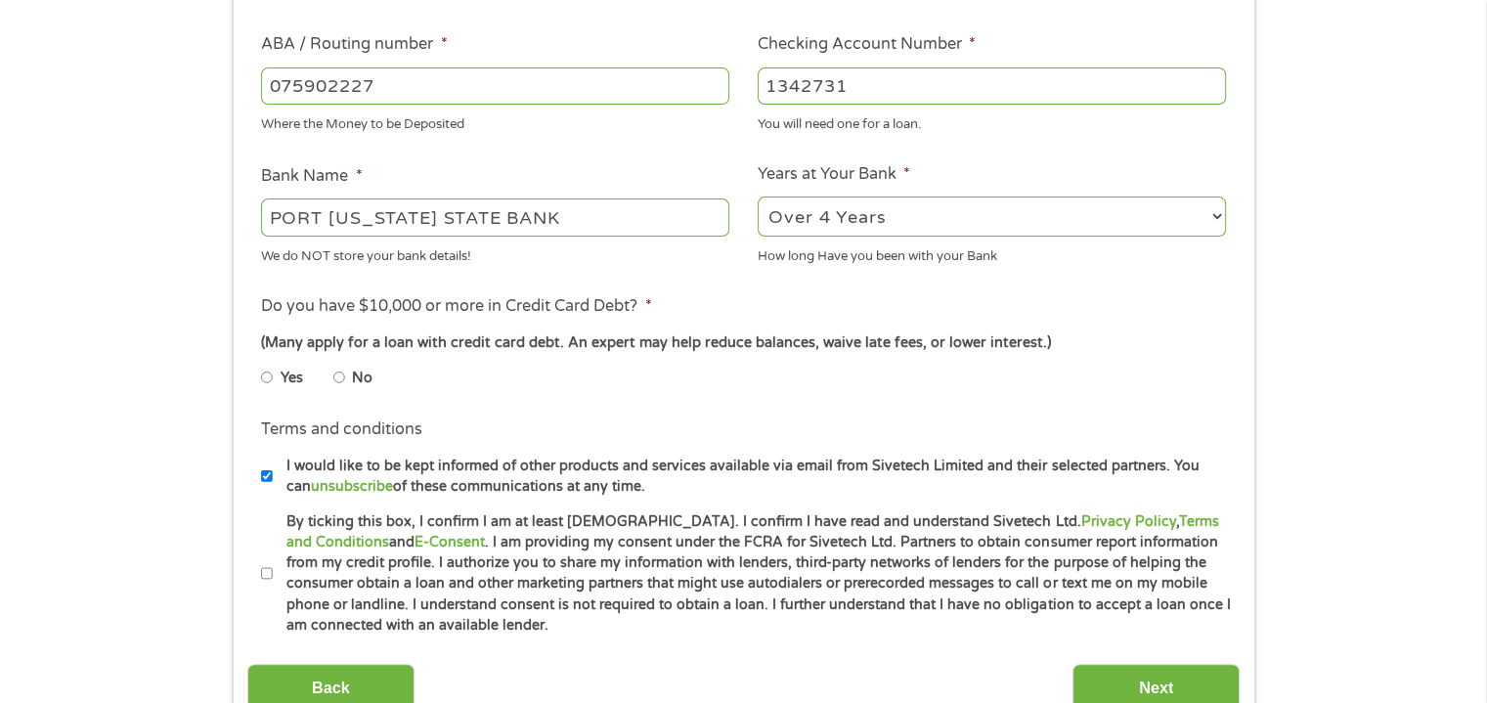
click at [336, 381] on input "No" at bounding box center [339, 377] width 12 height 31
radio input "true"
click at [266, 471] on input "I would like to be kept informed of other products and services available via e…" at bounding box center [267, 476] width 12 height 31
checkbox input "false"
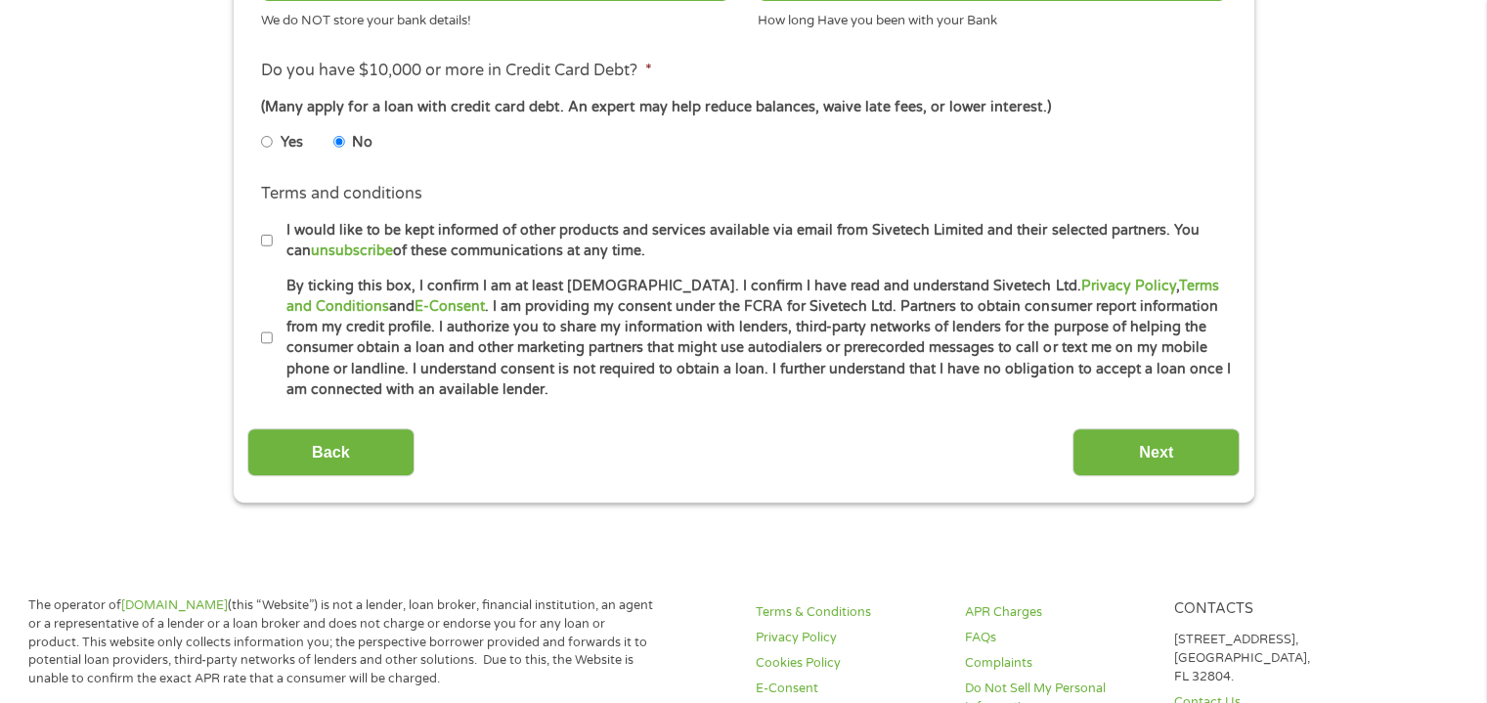
scroll to position [834, 0]
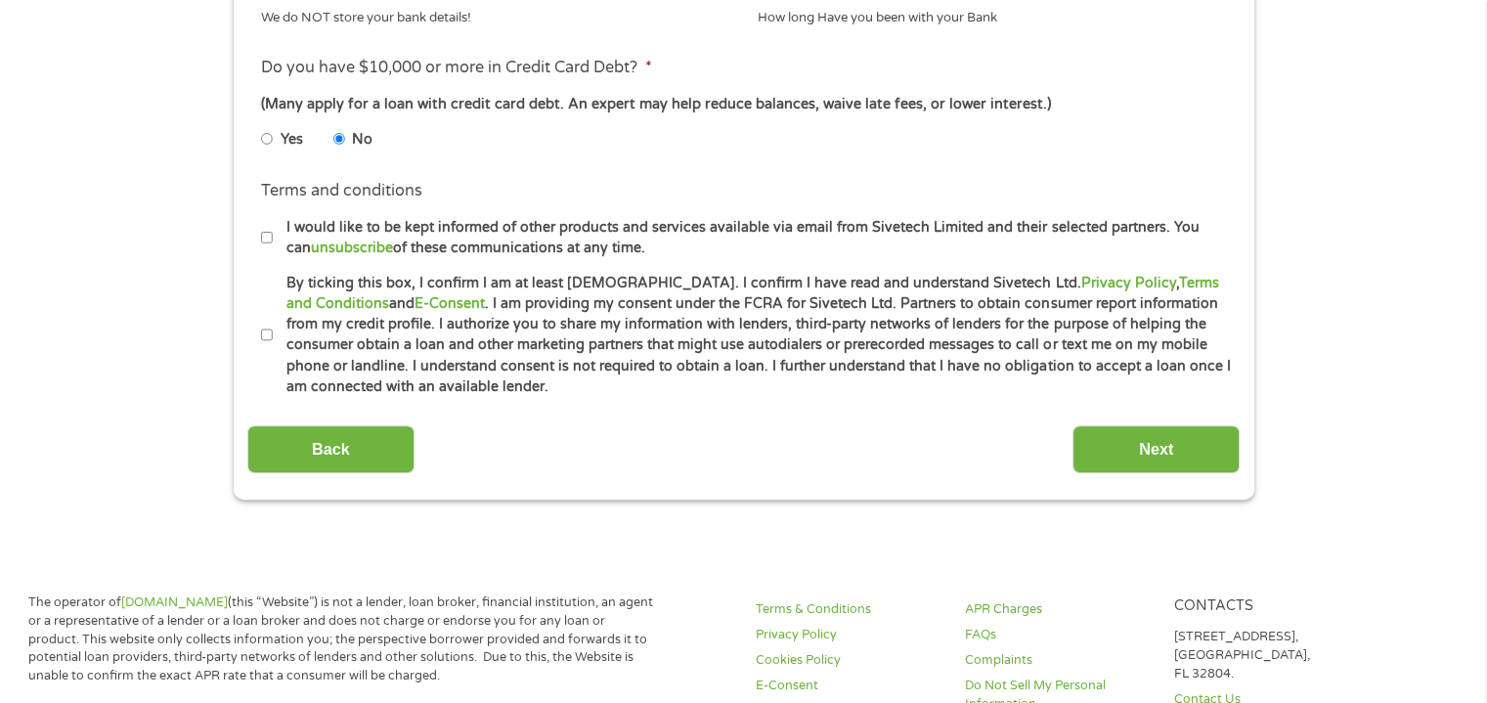
click at [266, 334] on input "By ticking this box, I confirm I am at least [DEMOGRAPHIC_DATA]. I confirm I ha…" at bounding box center [267, 335] width 12 height 31
checkbox input "true"
click at [1150, 448] on input "Next" at bounding box center [1156, 449] width 167 height 48
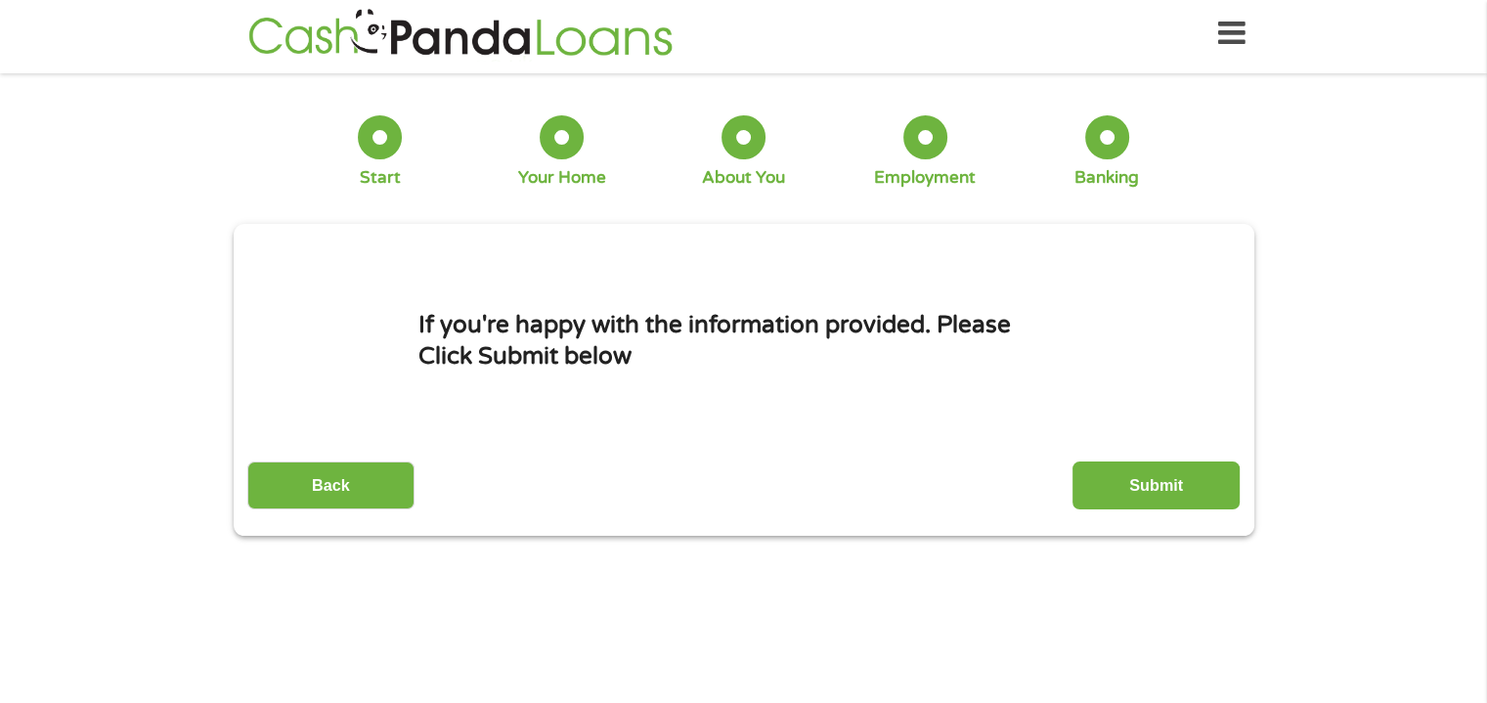
scroll to position [0, 0]
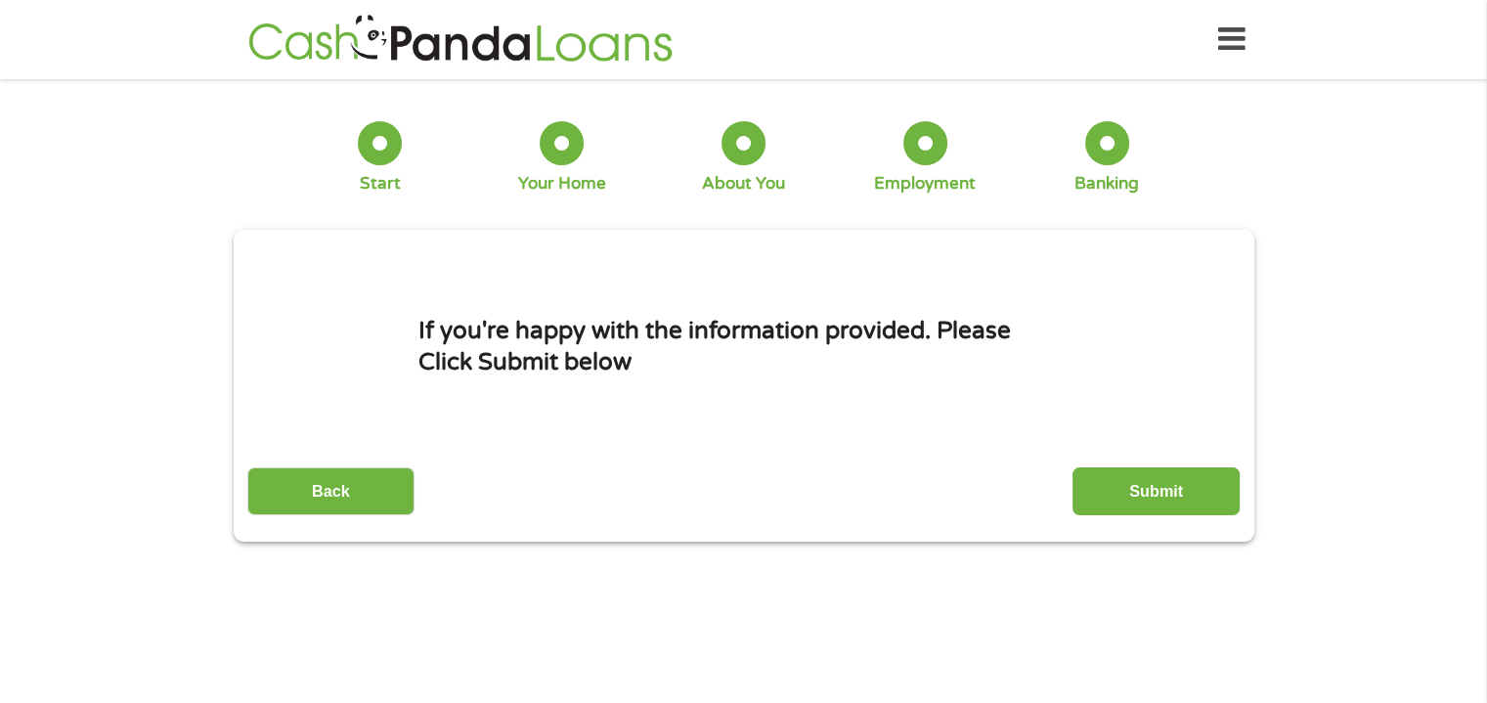
click at [1158, 488] on input "Submit" at bounding box center [1156, 491] width 167 height 48
